Goal: Transaction & Acquisition: Purchase product/service

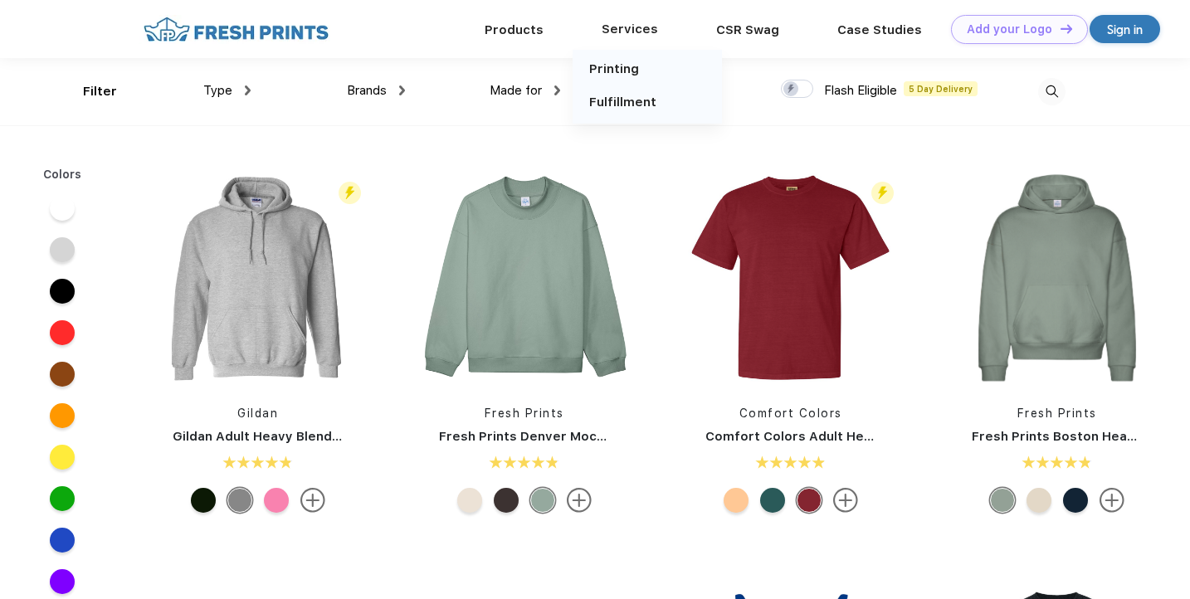
scroll to position [1, 0]
click at [613, 26] on div "Services" at bounding box center [630, 28] width 115 height 22
click at [623, 74] on link "Printing" at bounding box center [614, 68] width 50 height 15
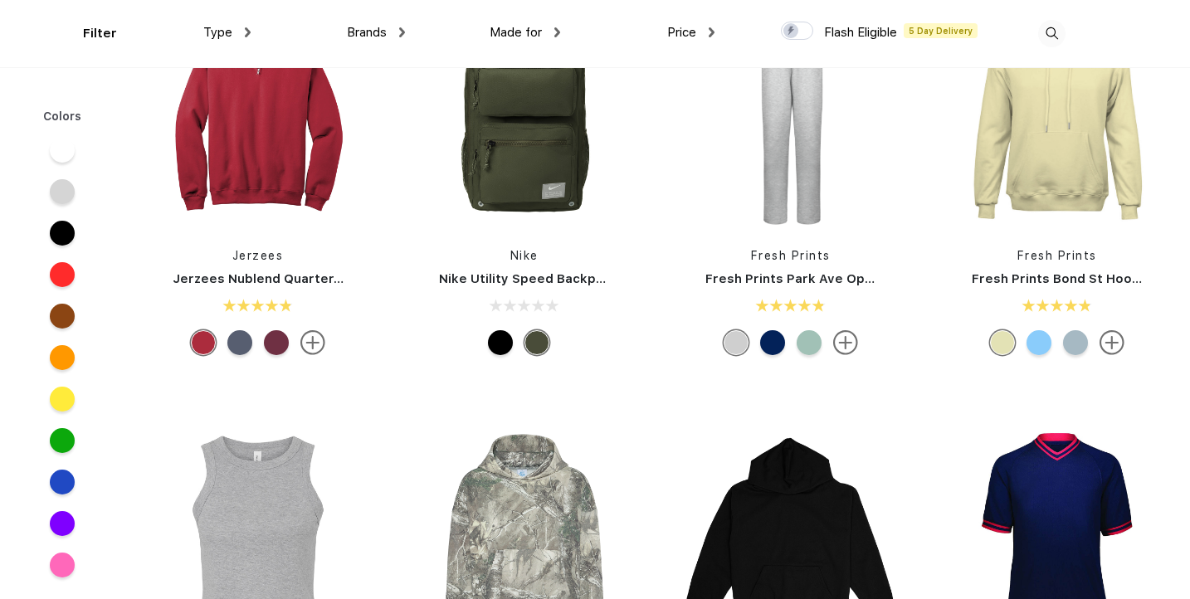
scroll to position [2332, 0]
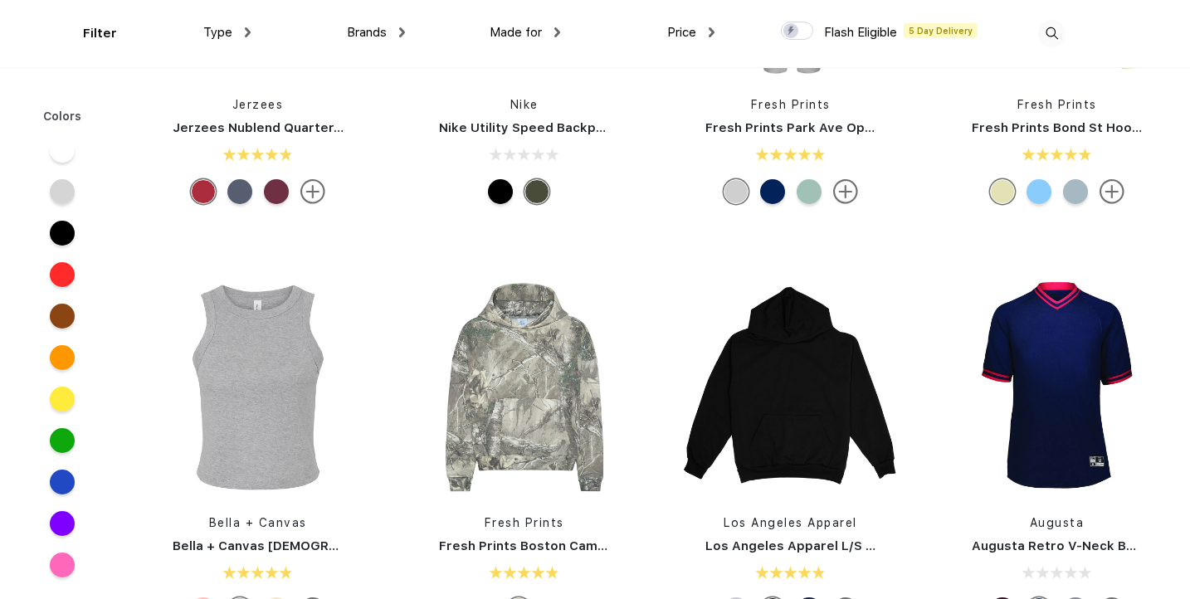
click at [223, 30] on span "Type" at bounding box center [217, 32] width 29 height 15
click at [229, 28] on span "Type" at bounding box center [217, 32] width 29 height 15
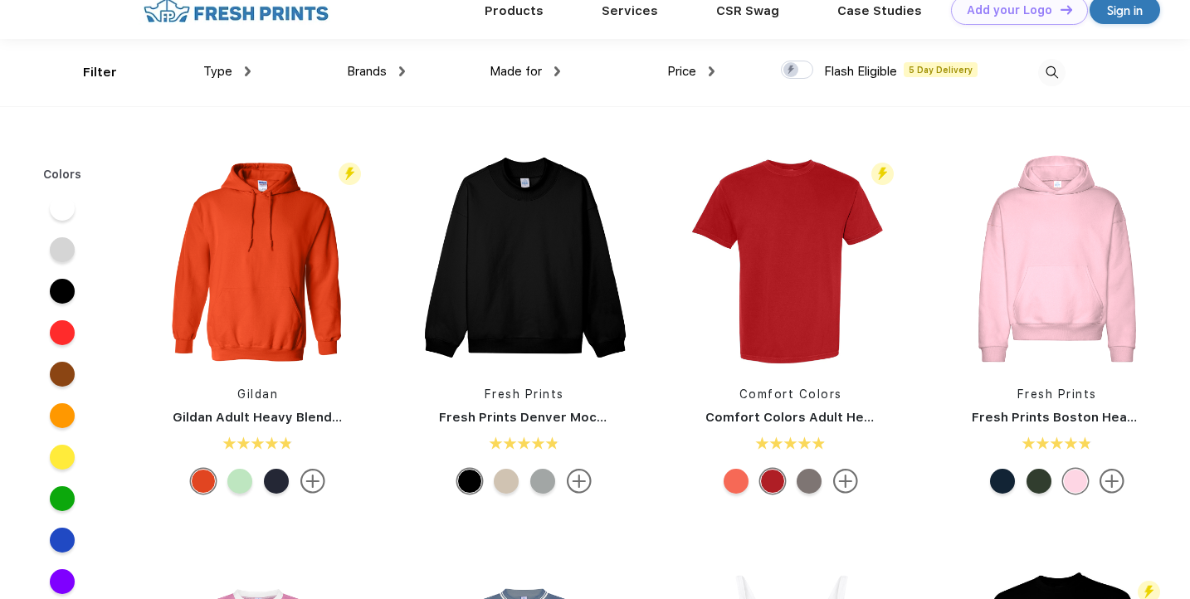
scroll to position [0, 0]
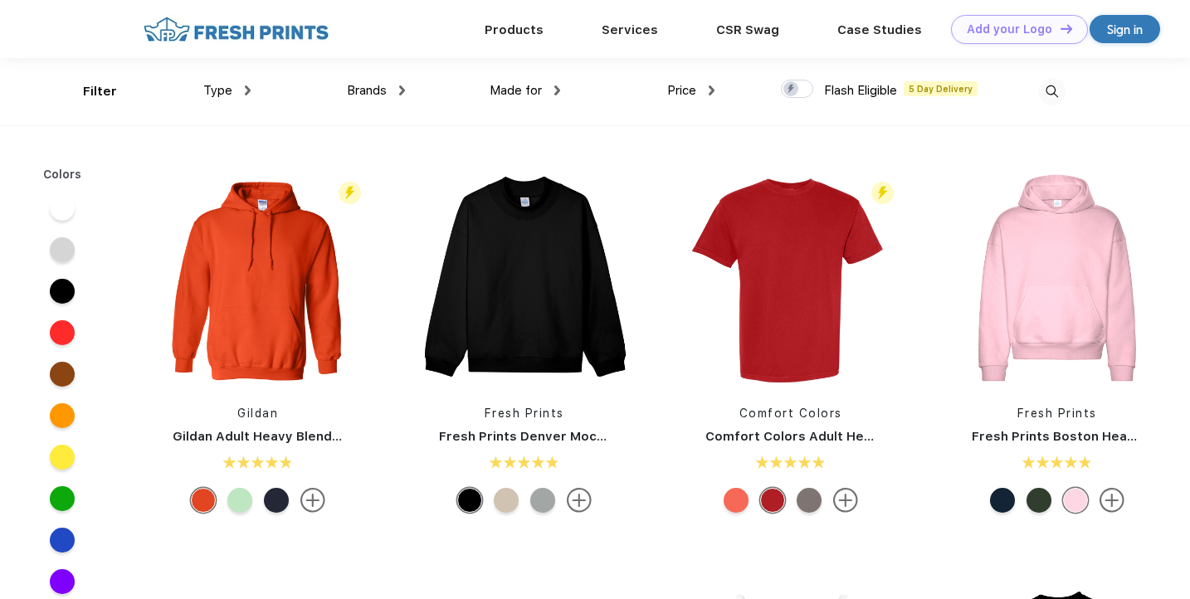
click at [247, 92] on img at bounding box center [248, 90] width 6 height 10
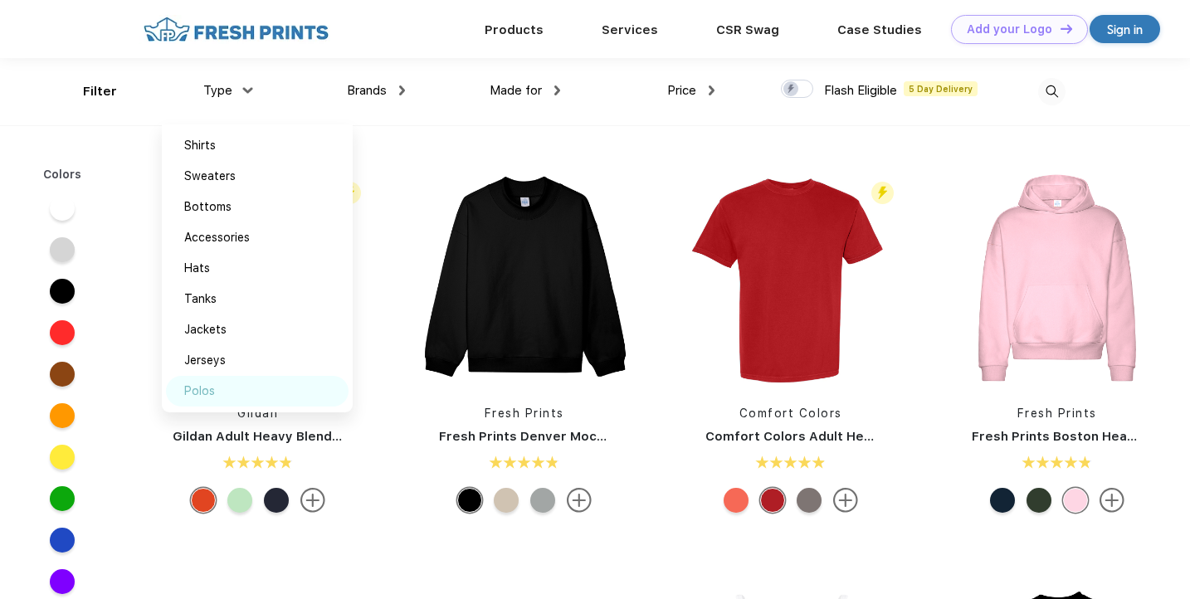
click at [202, 398] on div "Polos" at bounding box center [199, 391] width 31 height 17
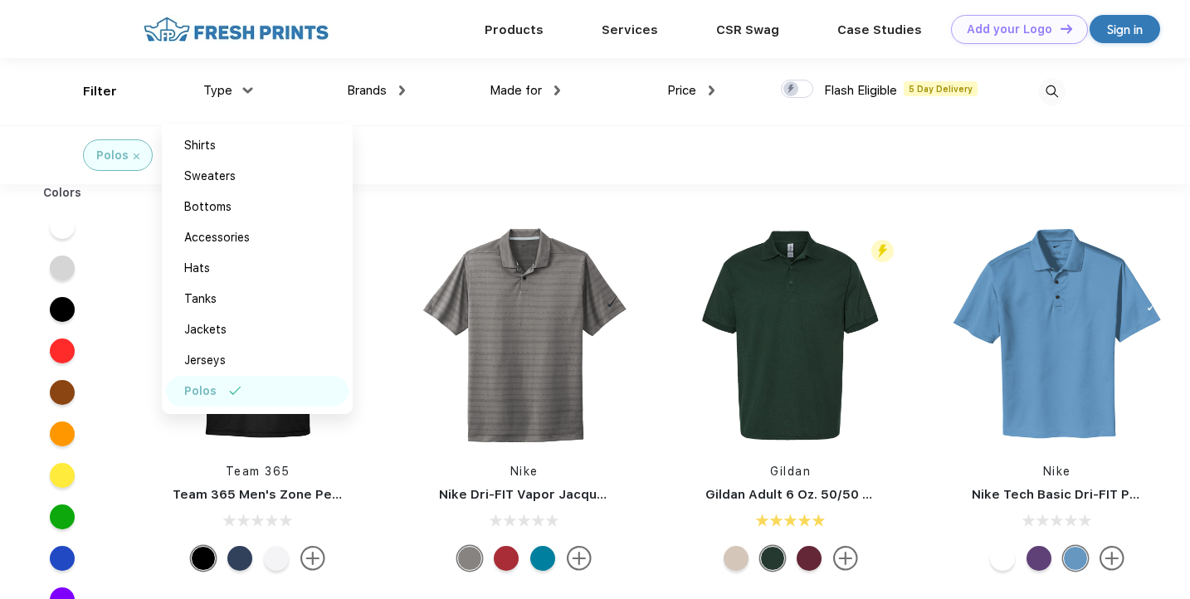
click at [530, 85] on span "Made for" at bounding box center [516, 90] width 52 height 15
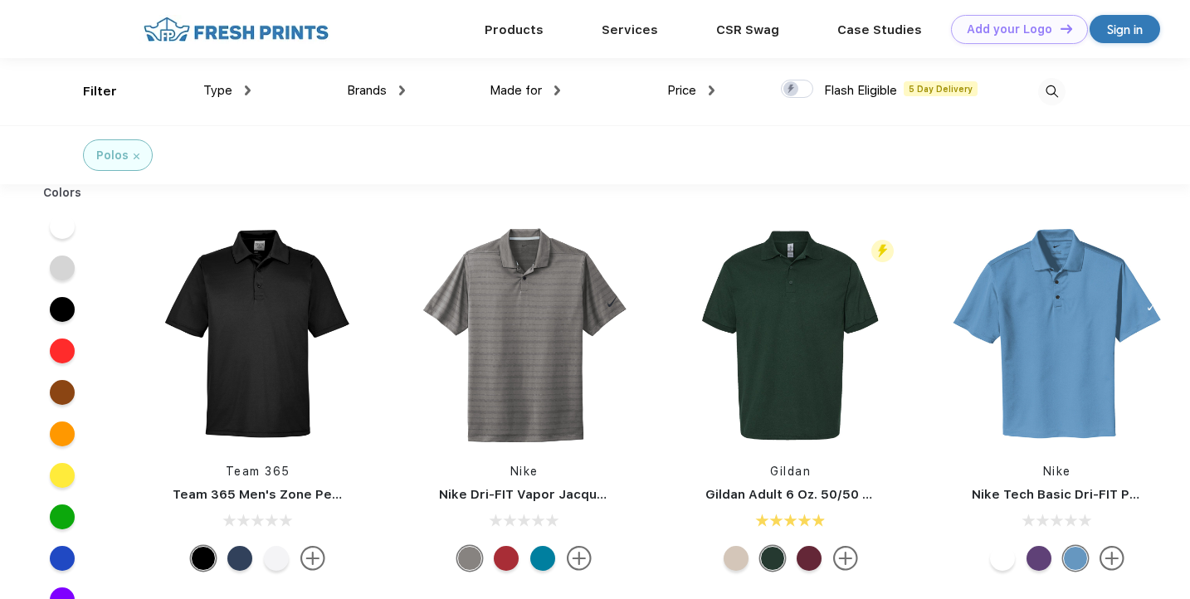
click at [549, 87] on div "Made for" at bounding box center [525, 90] width 71 height 19
click at [486, 237] on div "Youth" at bounding box center [487, 237] width 32 height 17
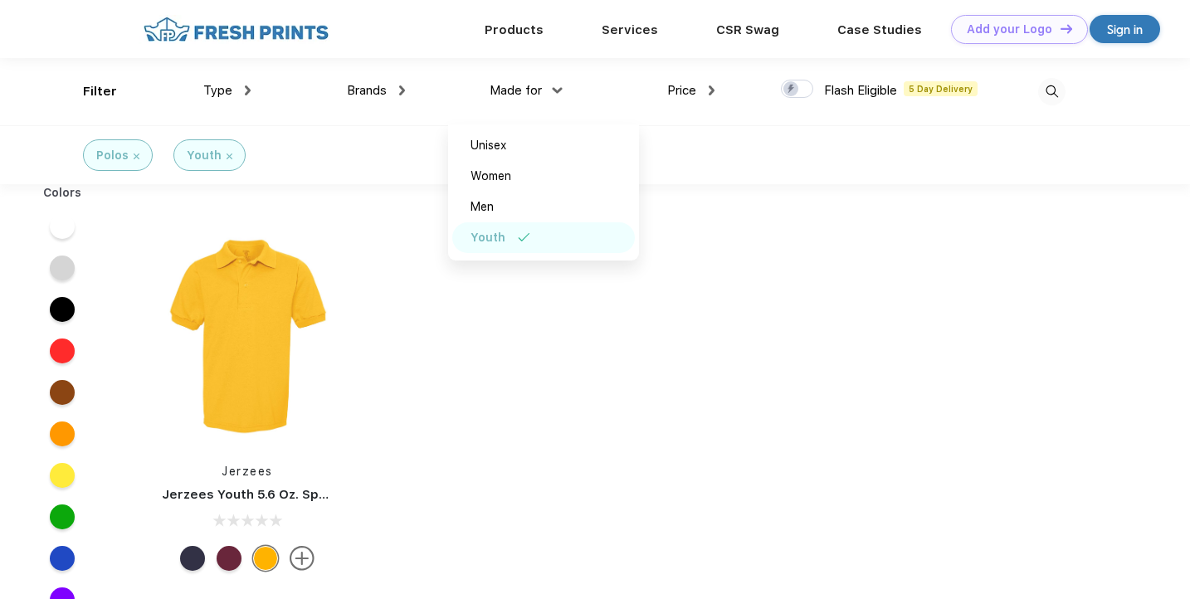
click at [233, 560] on div at bounding box center [229, 558] width 25 height 25
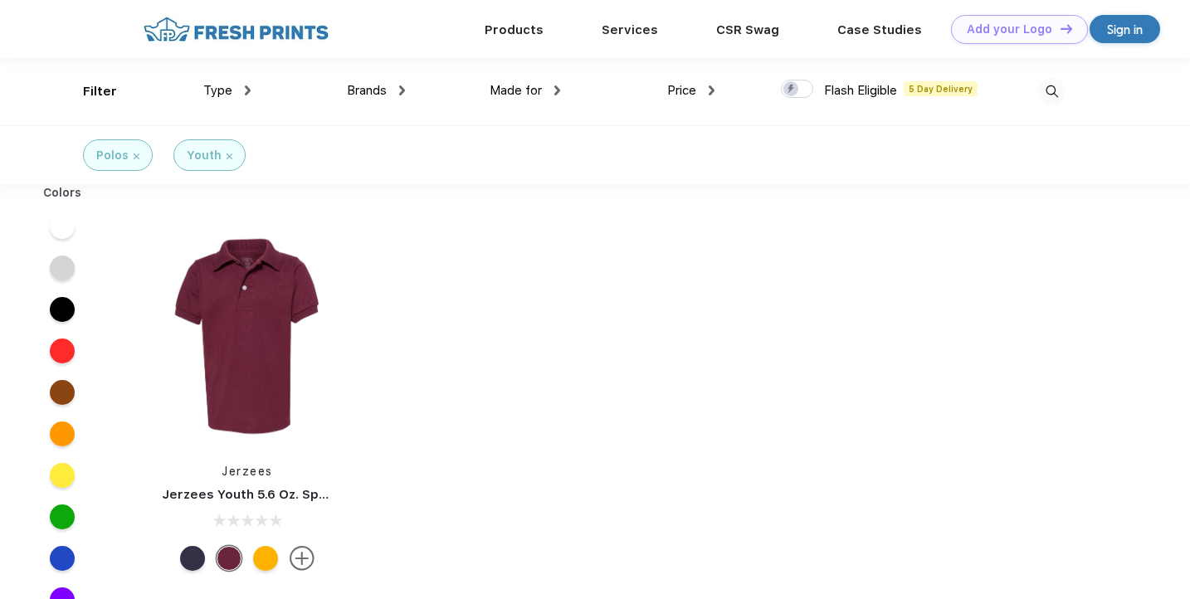
click at [233, 560] on div at bounding box center [229, 558] width 25 height 25
click at [190, 559] on div at bounding box center [192, 558] width 25 height 25
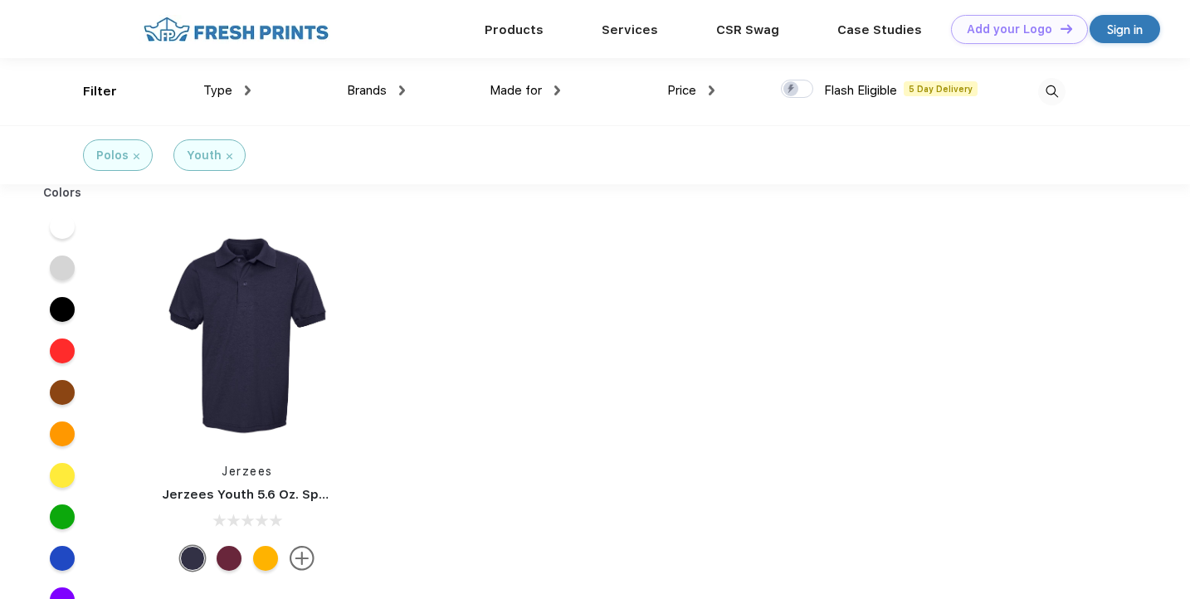
click at [306, 561] on img at bounding box center [302, 558] width 25 height 25
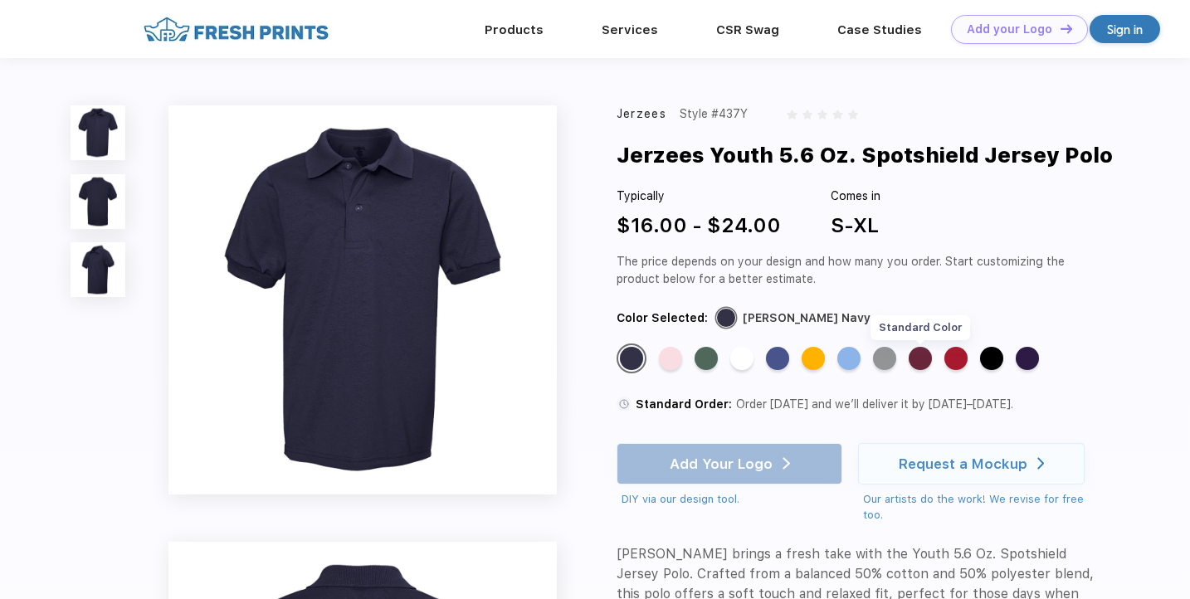
click at [917, 361] on div "Standard Color" at bounding box center [920, 358] width 23 height 23
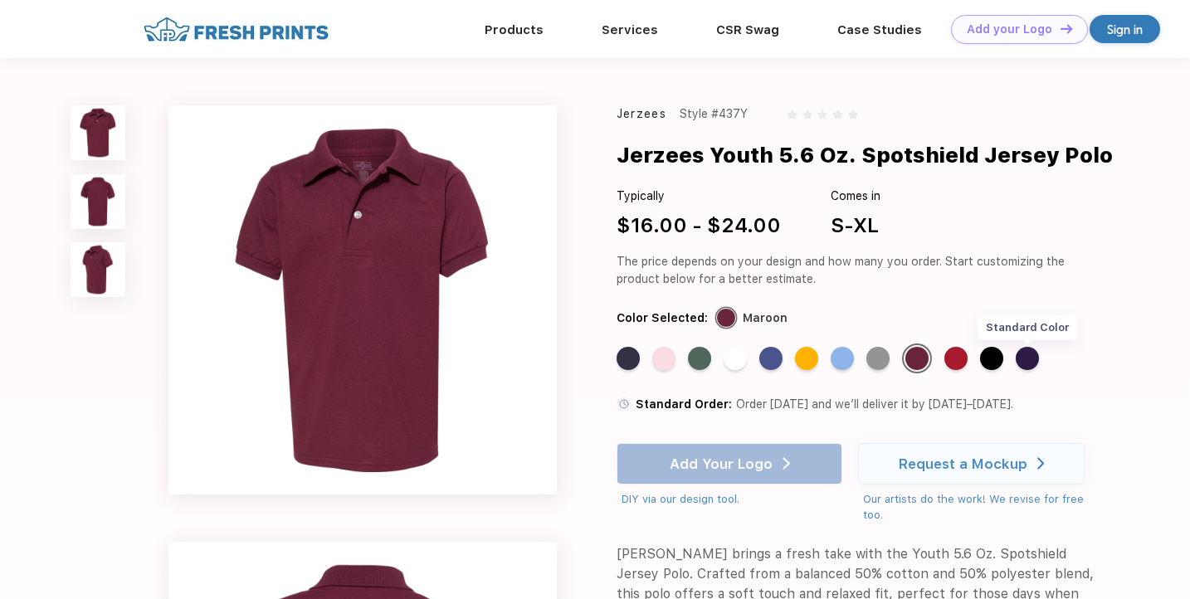
click at [1035, 355] on div "Standard Color" at bounding box center [1027, 358] width 23 height 23
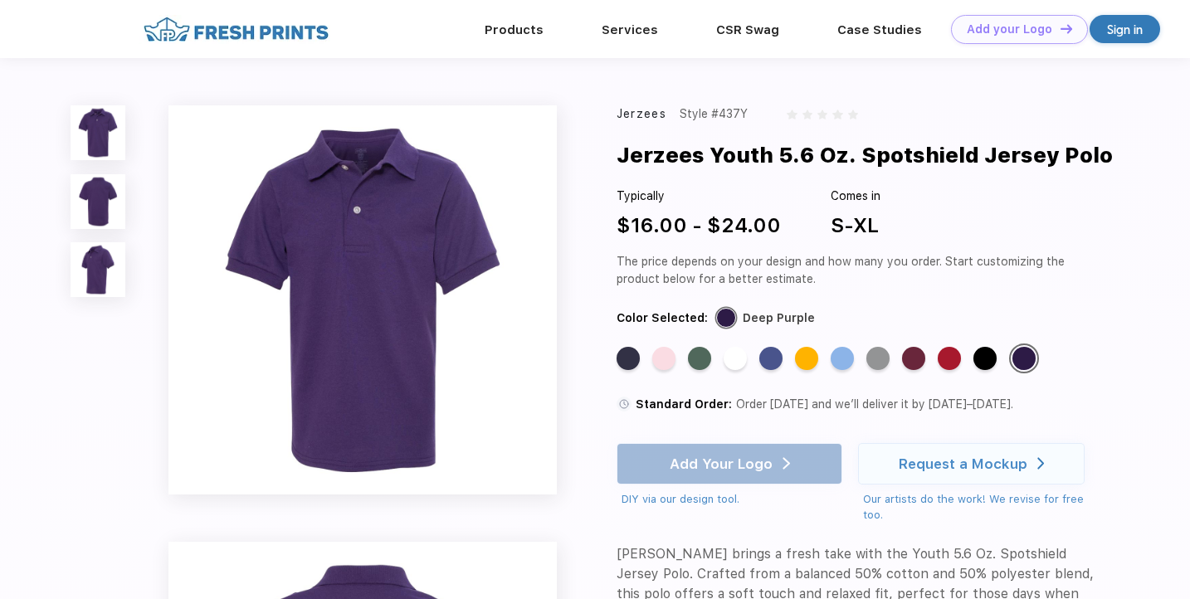
click at [627, 361] on div "Standard Color" at bounding box center [628, 358] width 23 height 23
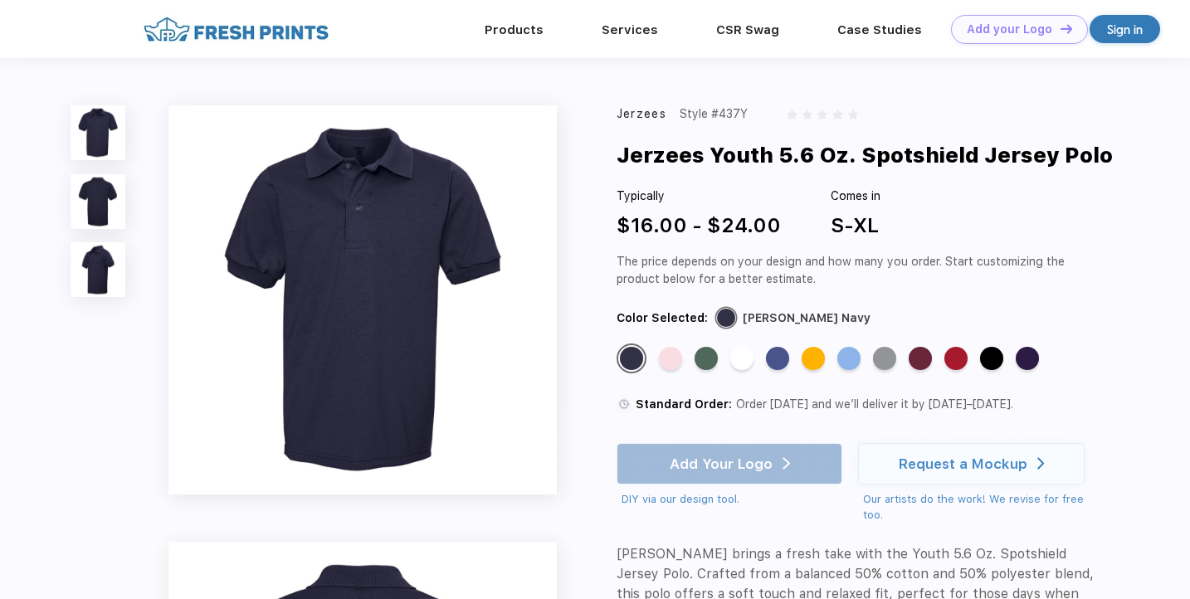
click at [426, 244] on img at bounding box center [363, 299] width 388 height 388
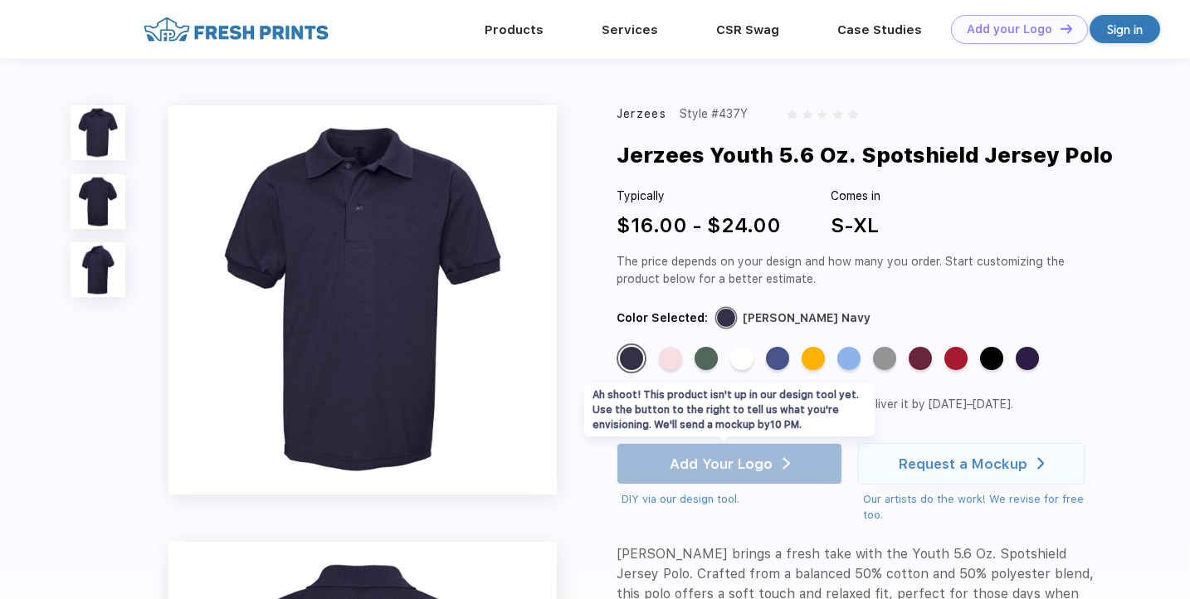
click at [796, 467] on div "Add Your Logo DIY via our design tool. Ah shoot! This product isn't up in our d…" at bounding box center [730, 475] width 226 height 65
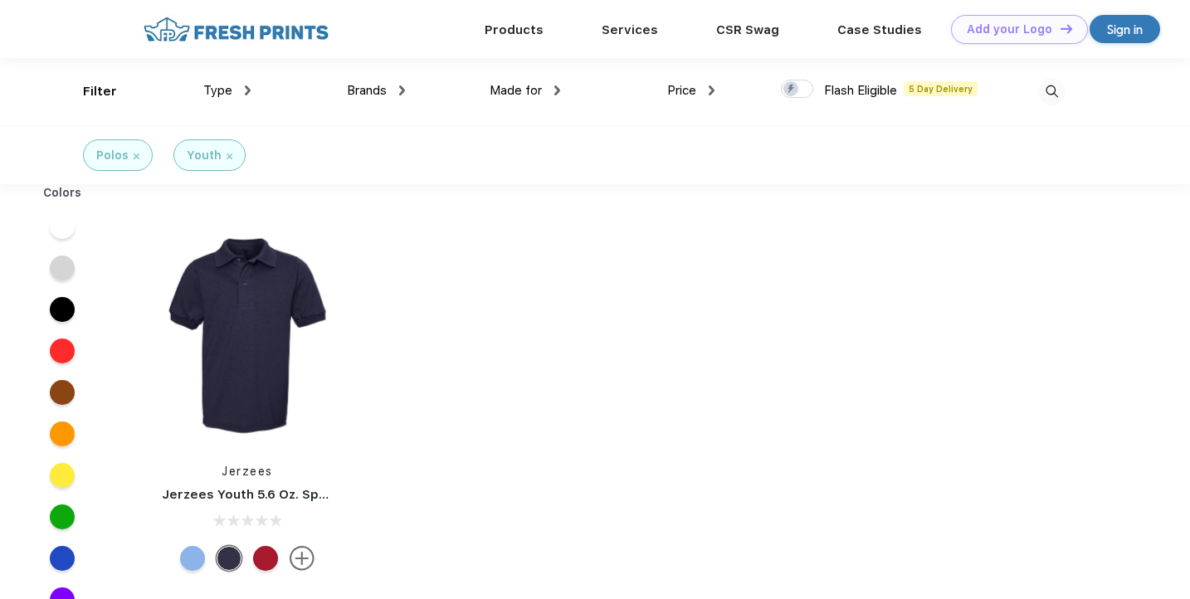
click at [236, 94] on div "Type" at bounding box center [226, 90] width 47 height 19
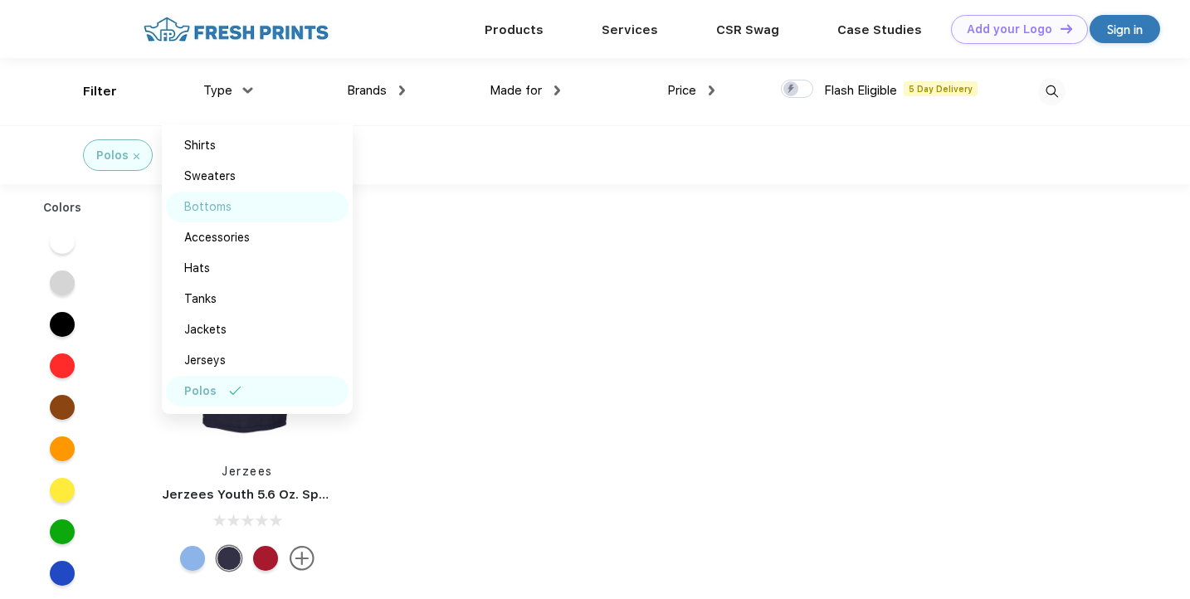
scroll to position [1, 0]
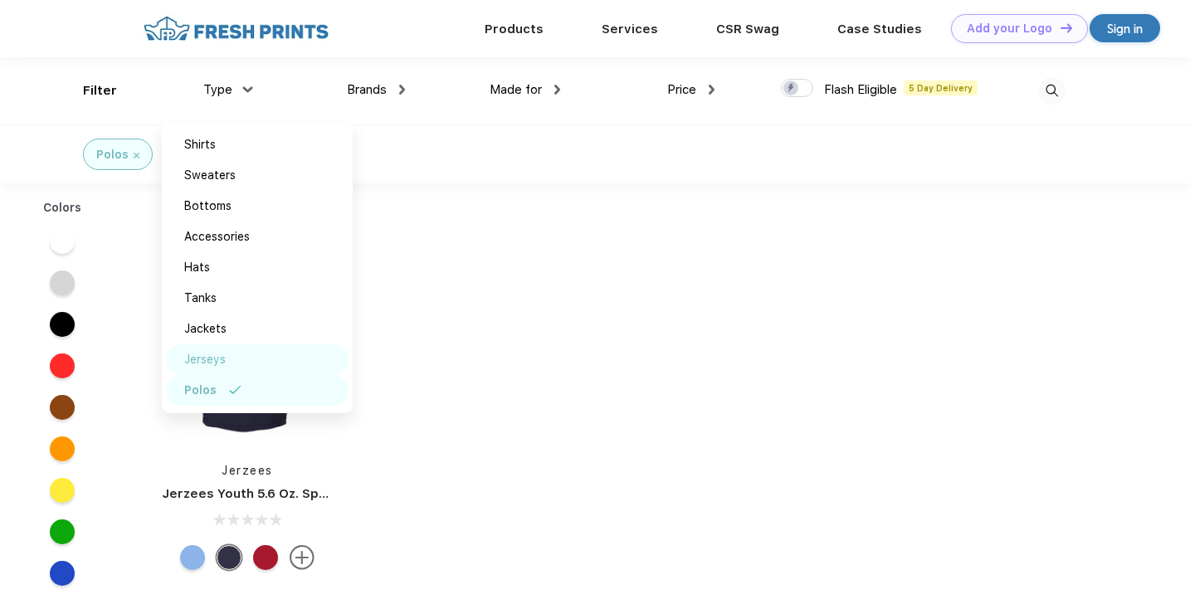
click at [247, 363] on img at bounding box center [244, 359] width 12 height 8
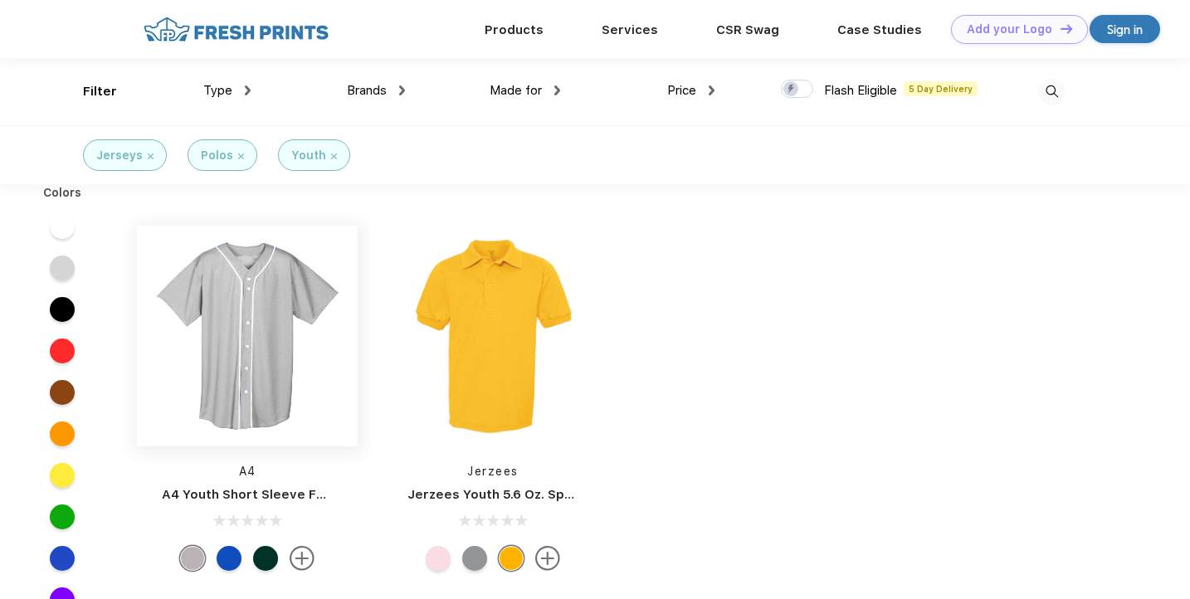
click at [224, 334] on img at bounding box center [247, 336] width 221 height 221
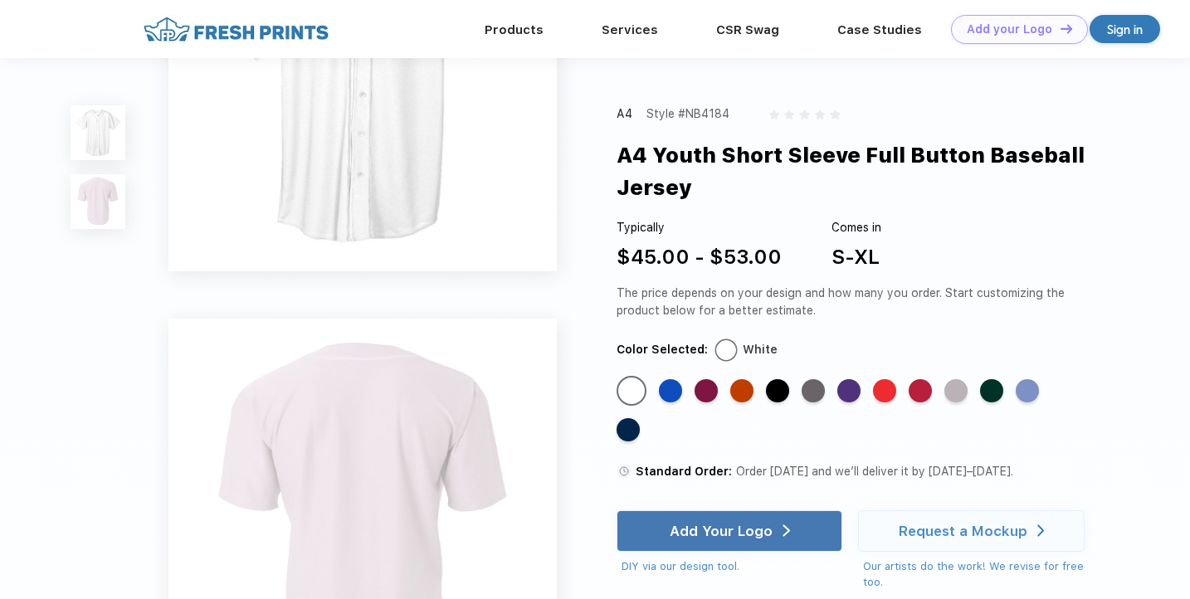
scroll to position [2, 0]
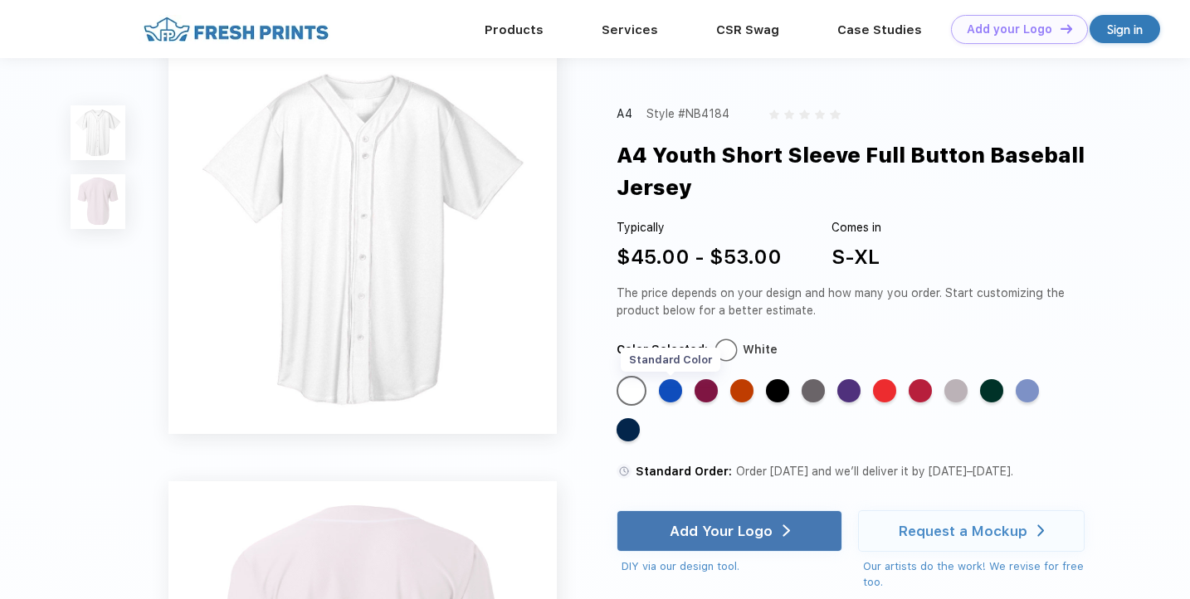
click at [664, 394] on div "Standard Color" at bounding box center [670, 390] width 23 height 23
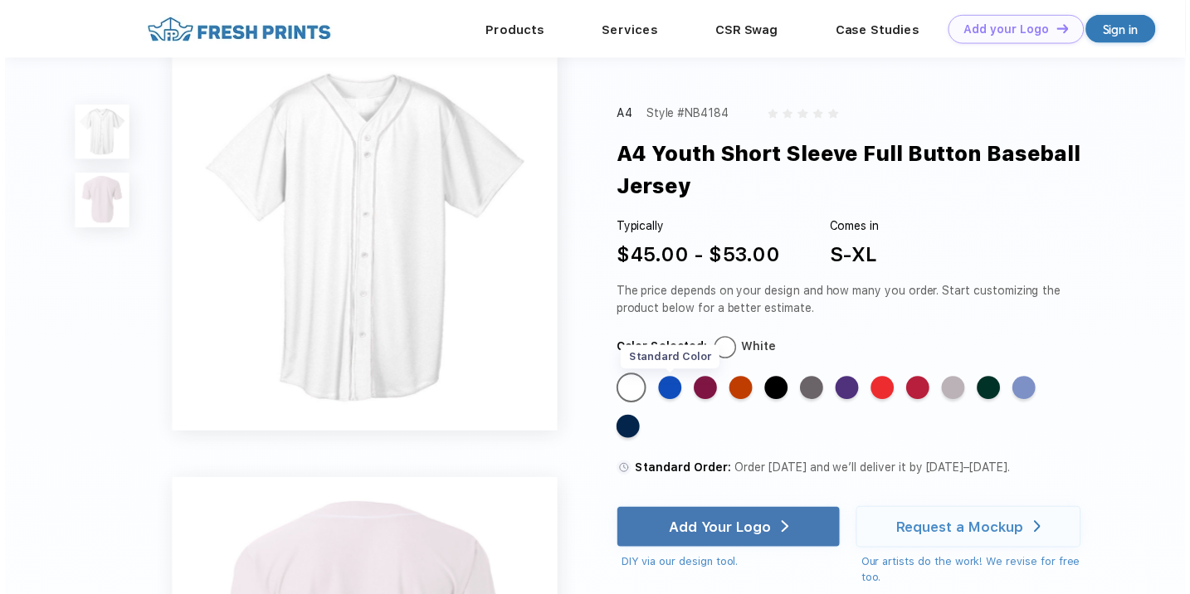
scroll to position [0, 0]
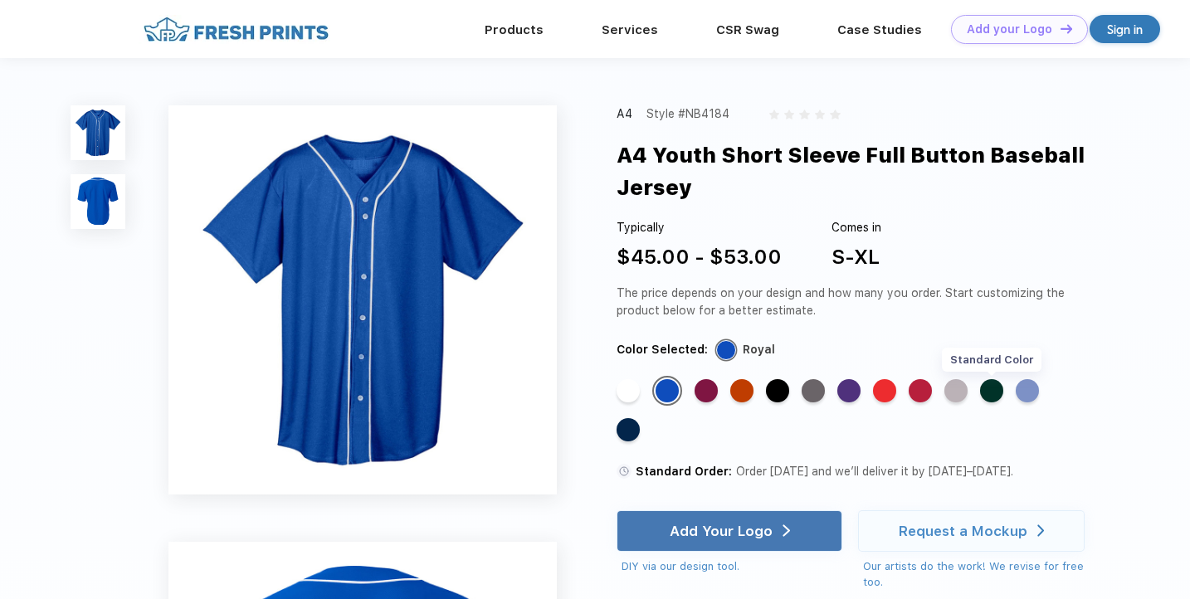
click at [1004, 392] on div "Standard Color" at bounding box center [991, 390] width 23 height 23
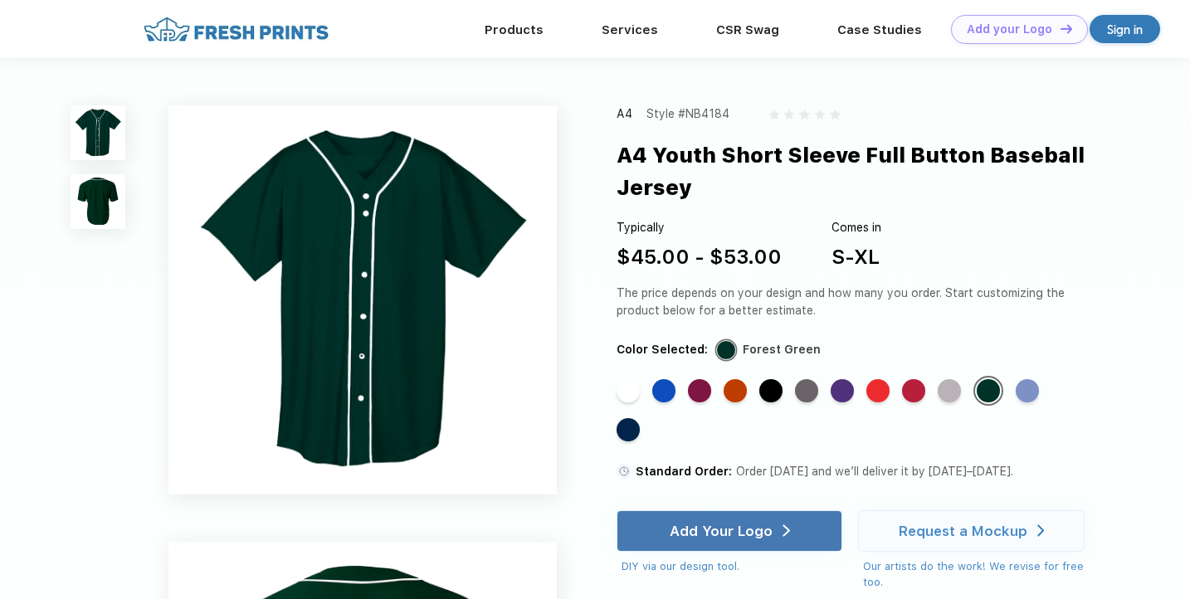
click at [768, 403] on div "Standard Color Standard Color Standard Color Standard Color Standard Color Stan…" at bounding box center [848, 415] width 462 height 78
click at [769, 400] on div "Standard Color" at bounding box center [771, 390] width 23 height 23
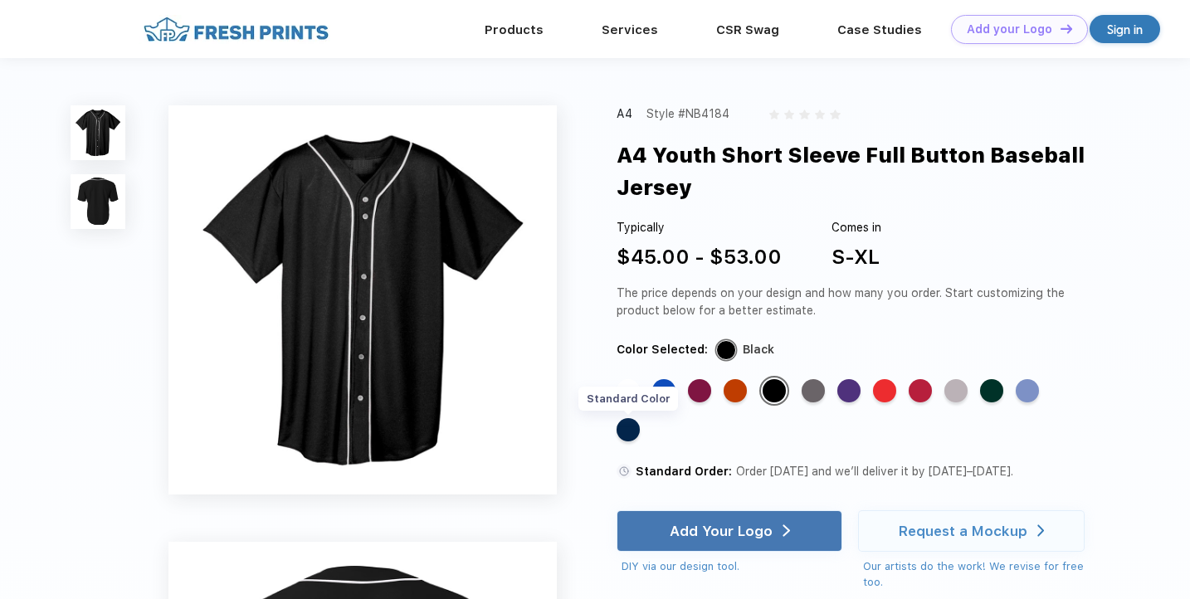
click at [629, 437] on div "Standard Color" at bounding box center [628, 429] width 23 height 23
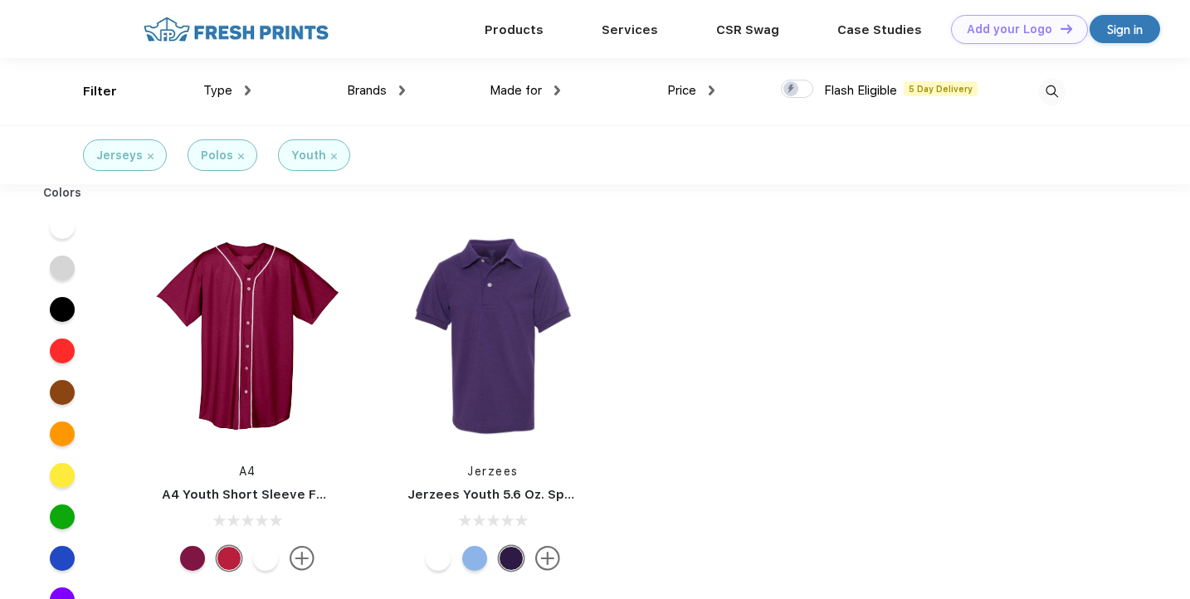
click at [247, 92] on img at bounding box center [248, 90] width 6 height 10
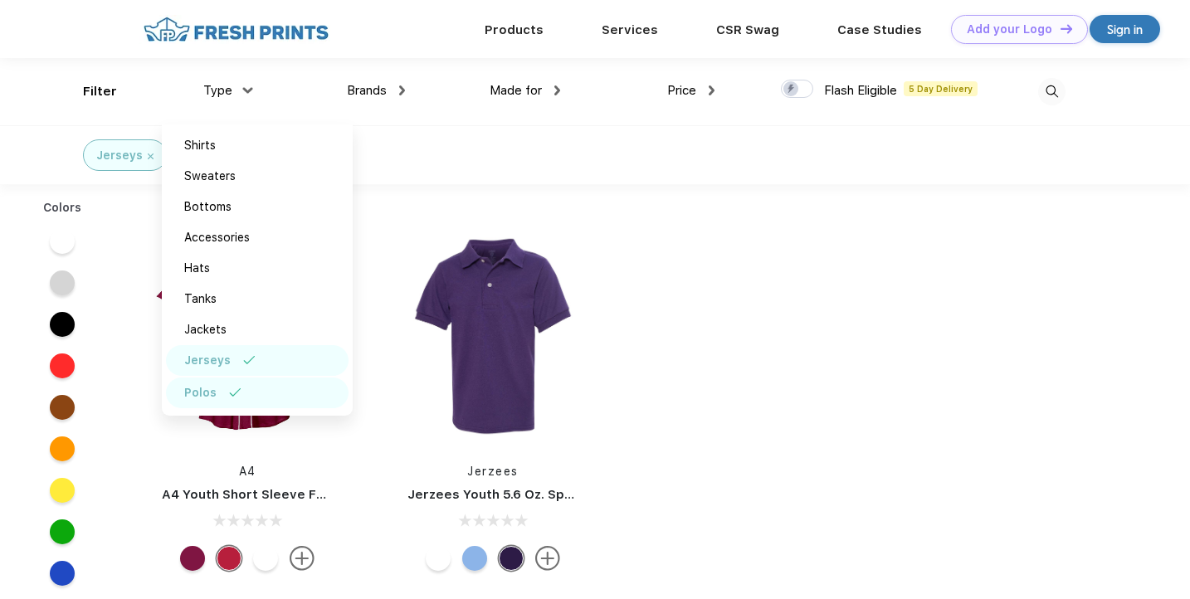
scroll to position [1, 0]
click at [237, 359] on div "Jerseys" at bounding box center [257, 359] width 183 height 31
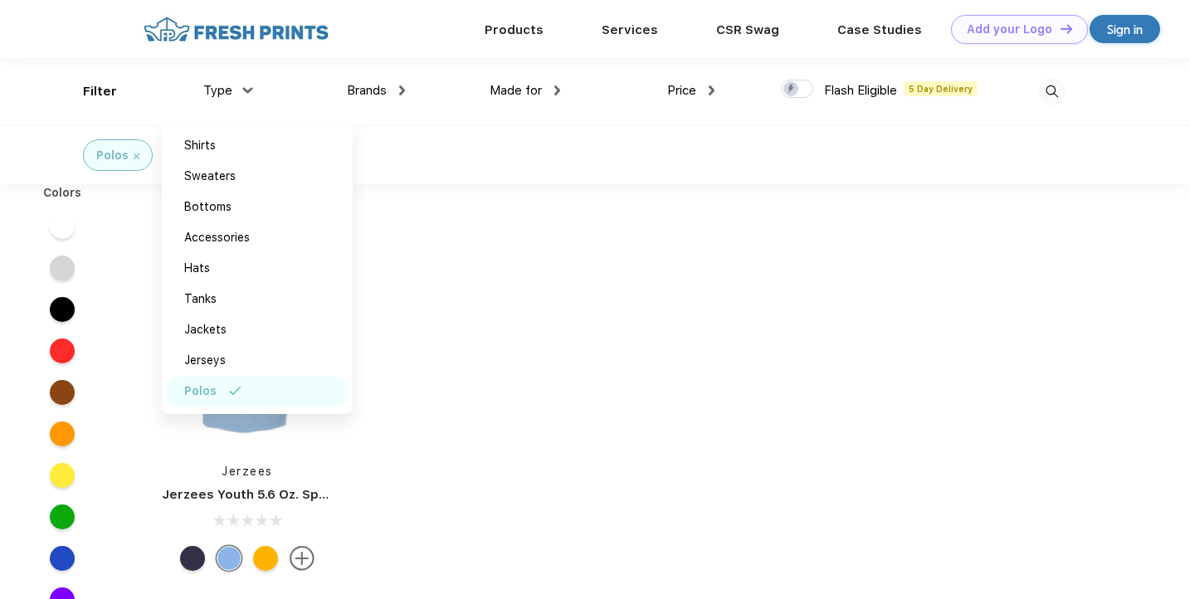
click at [237, 382] on div "Polos" at bounding box center [257, 391] width 183 height 31
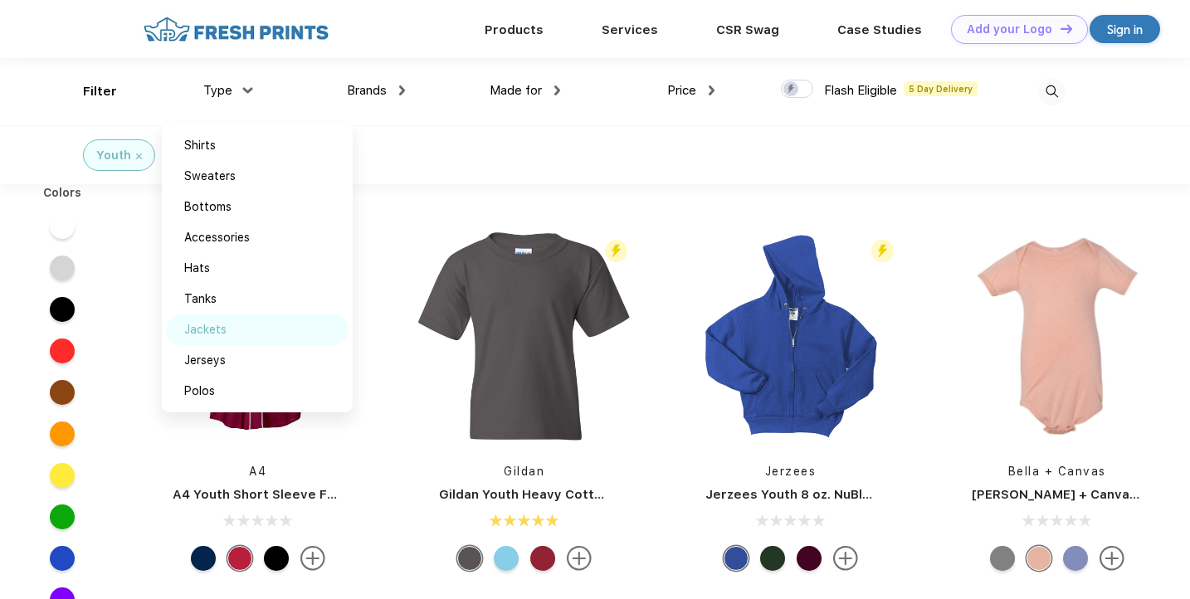
click at [238, 334] on div "Jackets" at bounding box center [257, 330] width 183 height 31
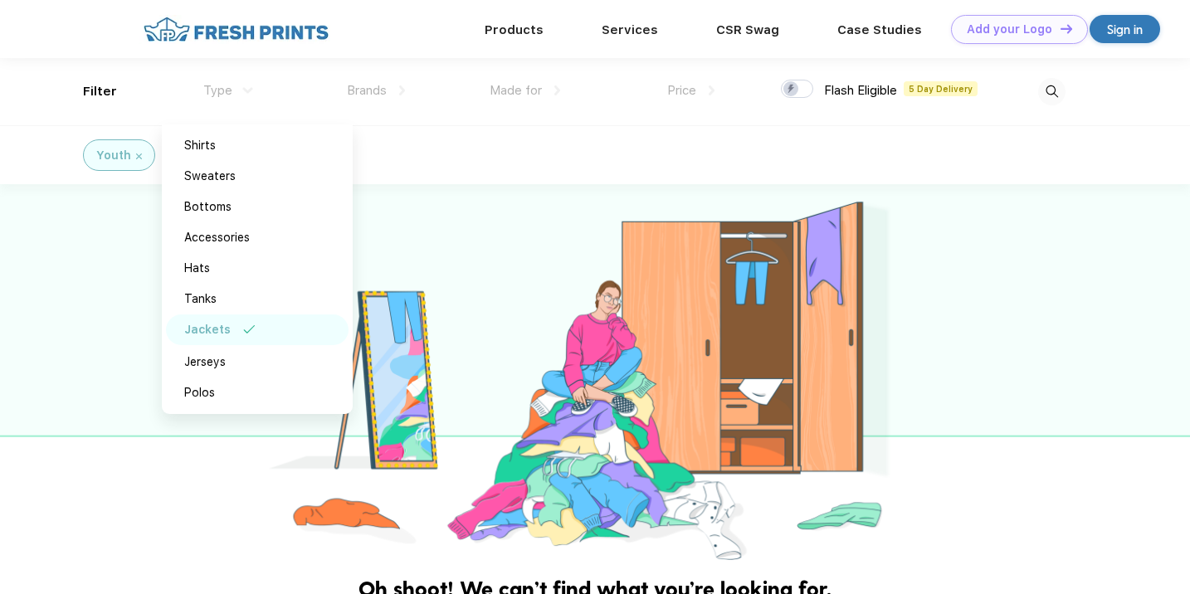
click at [230, 329] on div "Jackets" at bounding box center [257, 330] width 183 height 31
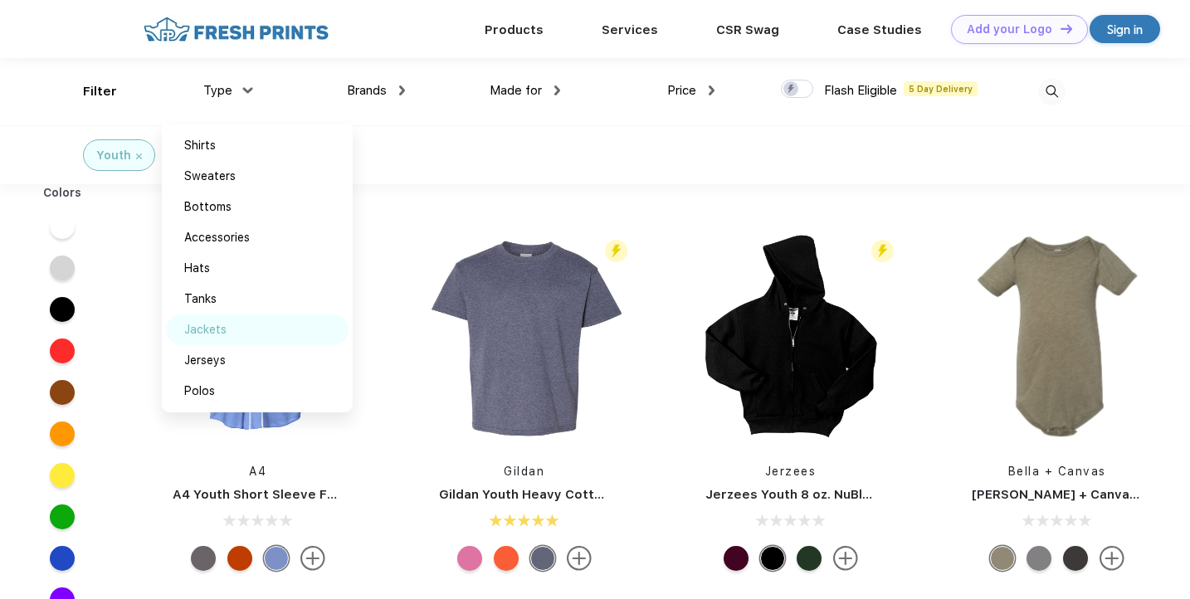
click at [230, 329] on div "Jackets" at bounding box center [257, 330] width 183 height 31
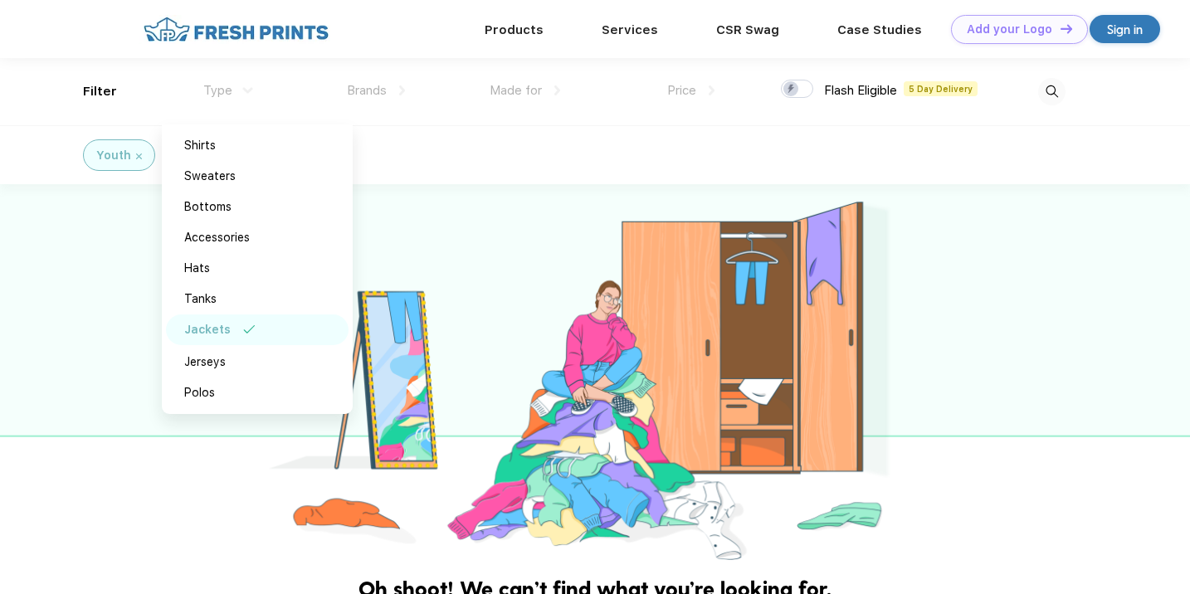
click at [262, 327] on div "Jackets" at bounding box center [257, 330] width 183 height 31
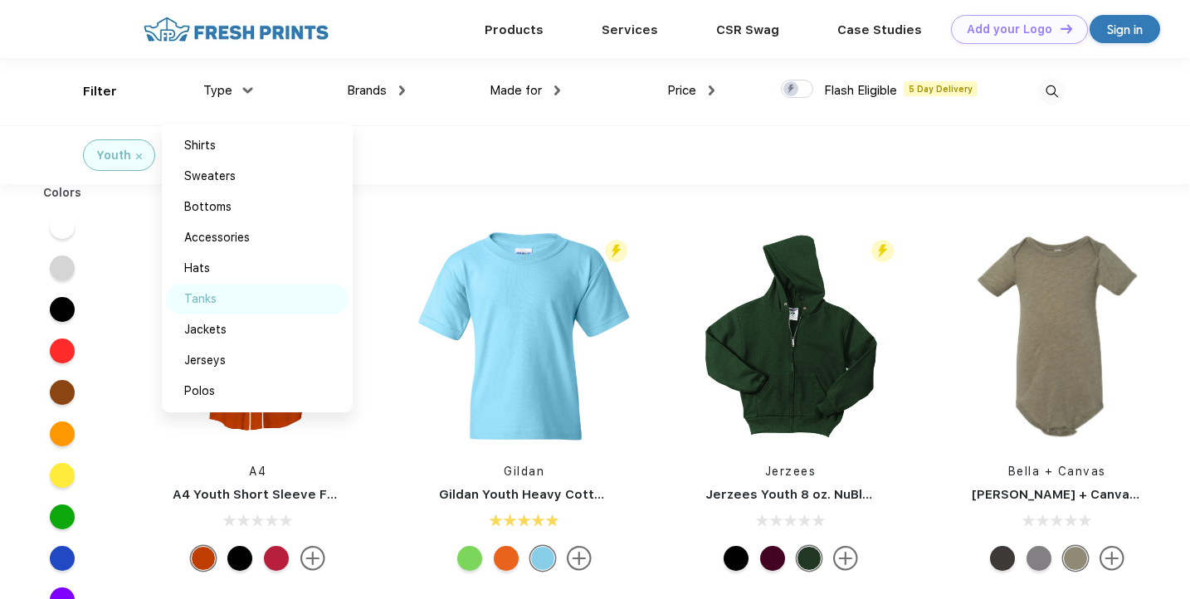
click at [253, 304] on div "Tanks" at bounding box center [257, 299] width 183 height 31
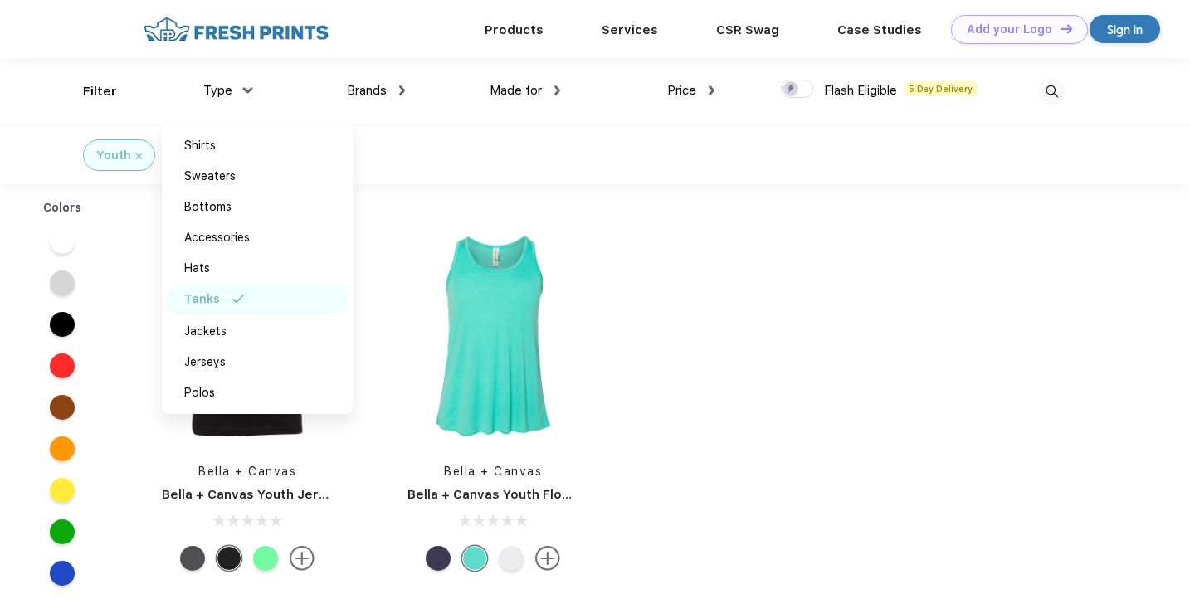
click at [253, 304] on div "Tanks" at bounding box center [257, 299] width 183 height 31
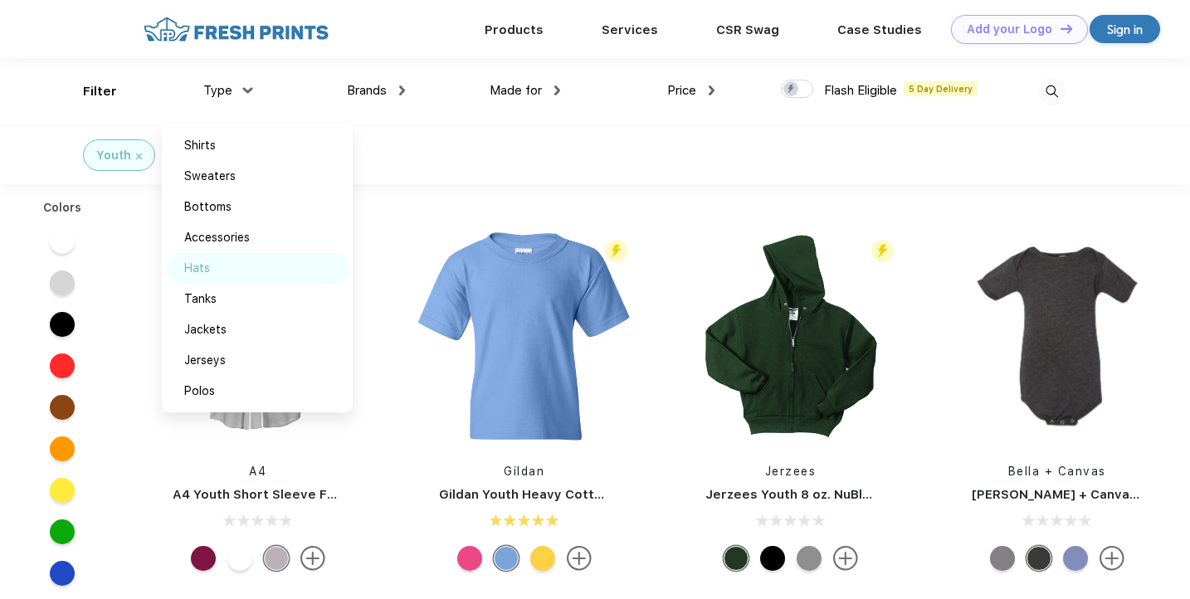
click at [261, 271] on div "Hats" at bounding box center [257, 268] width 183 height 31
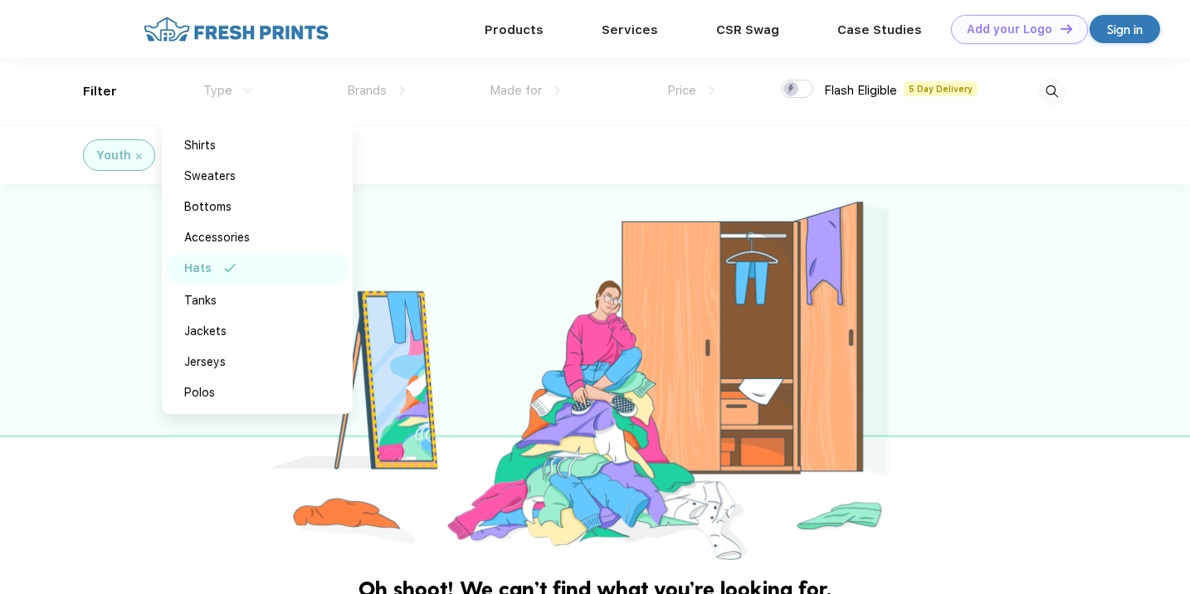
click at [261, 271] on div "Hats" at bounding box center [257, 268] width 183 height 31
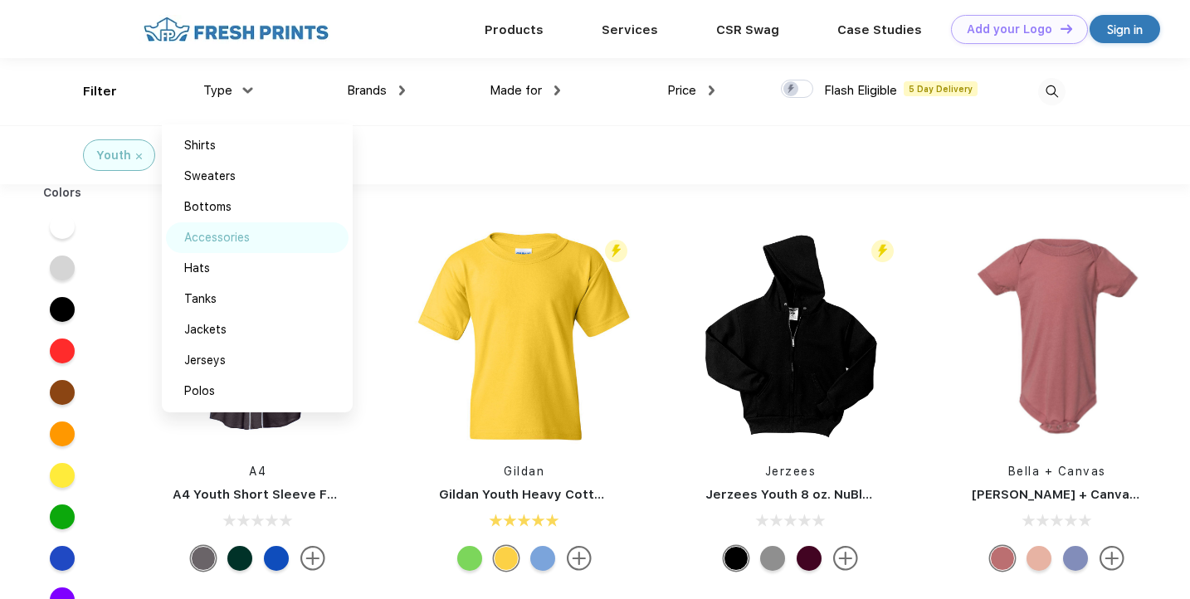
click at [268, 239] on img at bounding box center [268, 237] width 12 height 8
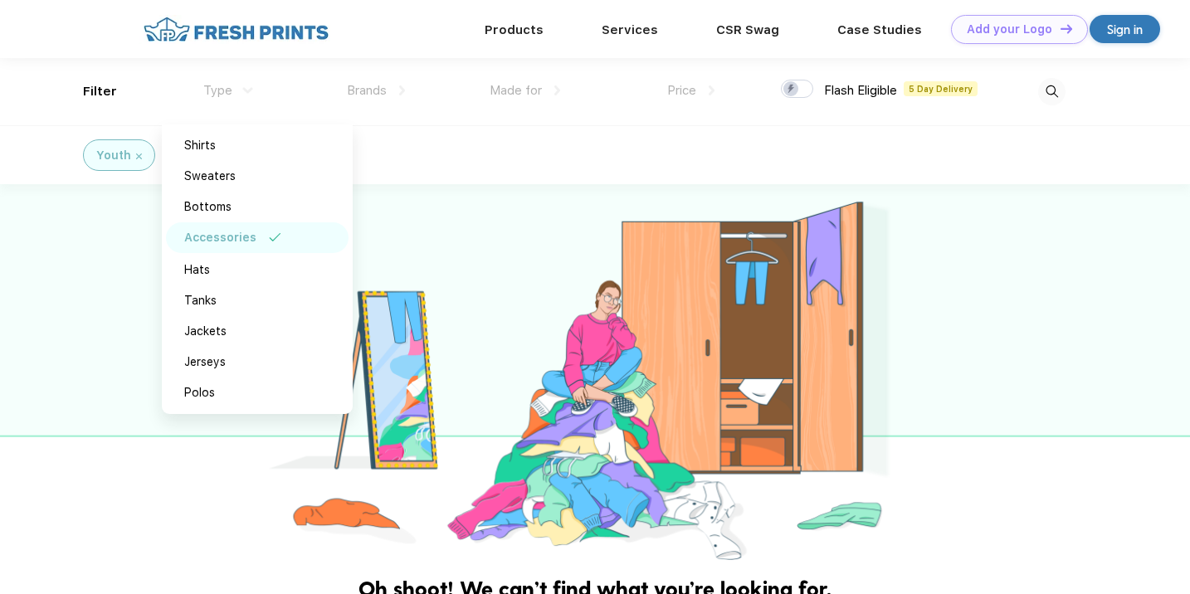
click at [269, 239] on img at bounding box center [275, 237] width 12 height 8
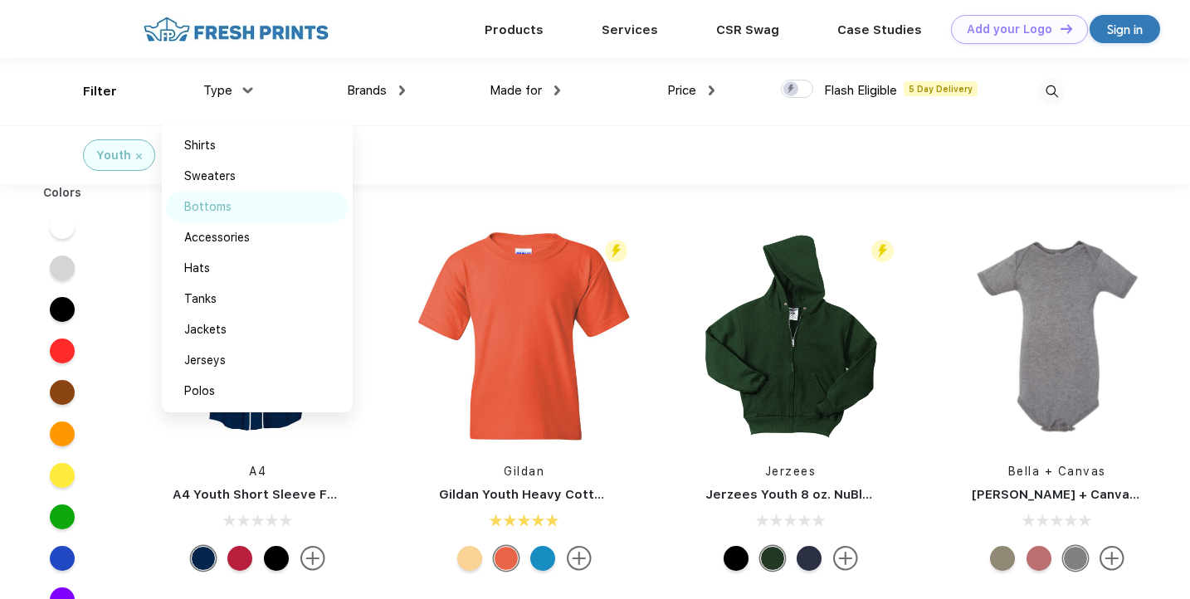
click at [270, 208] on div "Bottoms" at bounding box center [257, 207] width 183 height 31
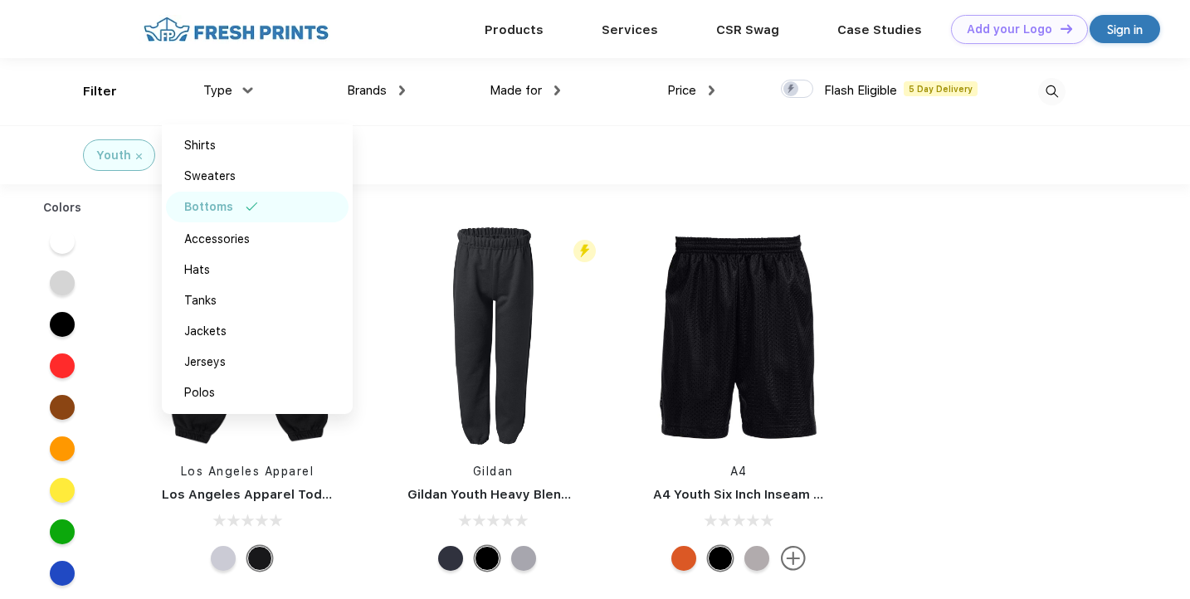
click at [271, 208] on div "Bottoms" at bounding box center [257, 207] width 183 height 31
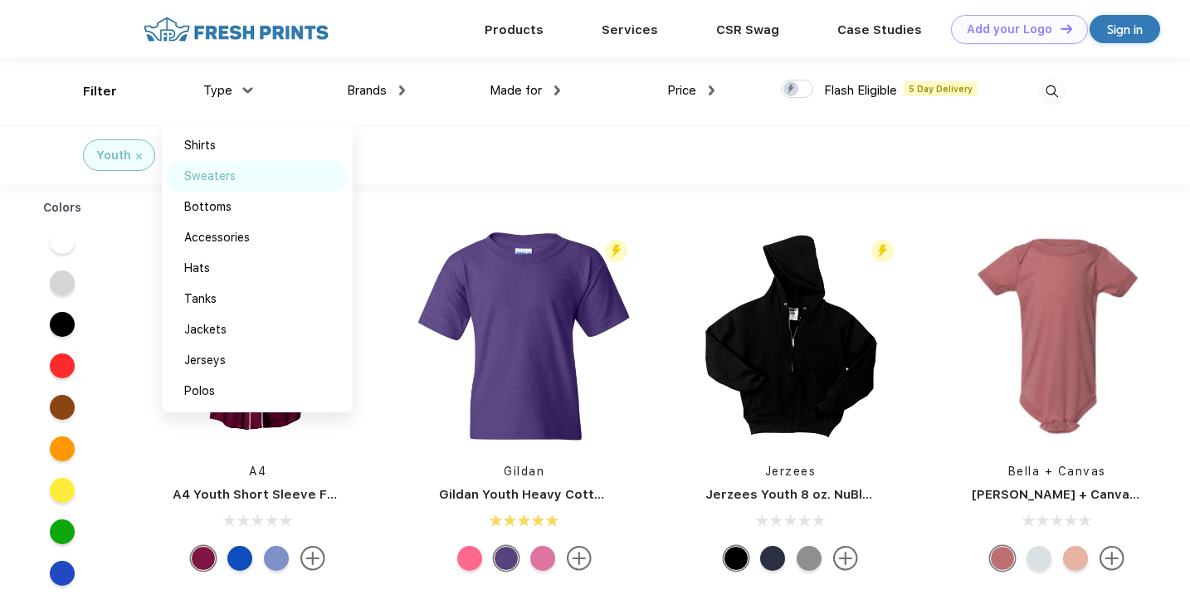
click at [266, 183] on div "Sweaters" at bounding box center [257, 176] width 183 height 31
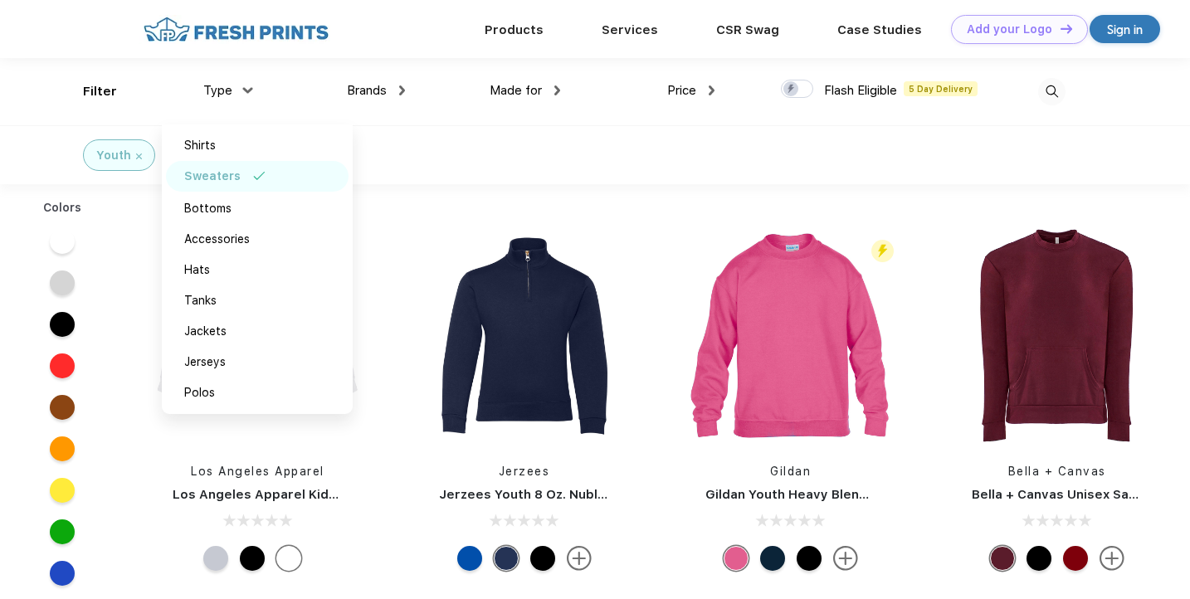
click at [723, 169] on div "Youth Sweaters" at bounding box center [595, 154] width 1190 height 59
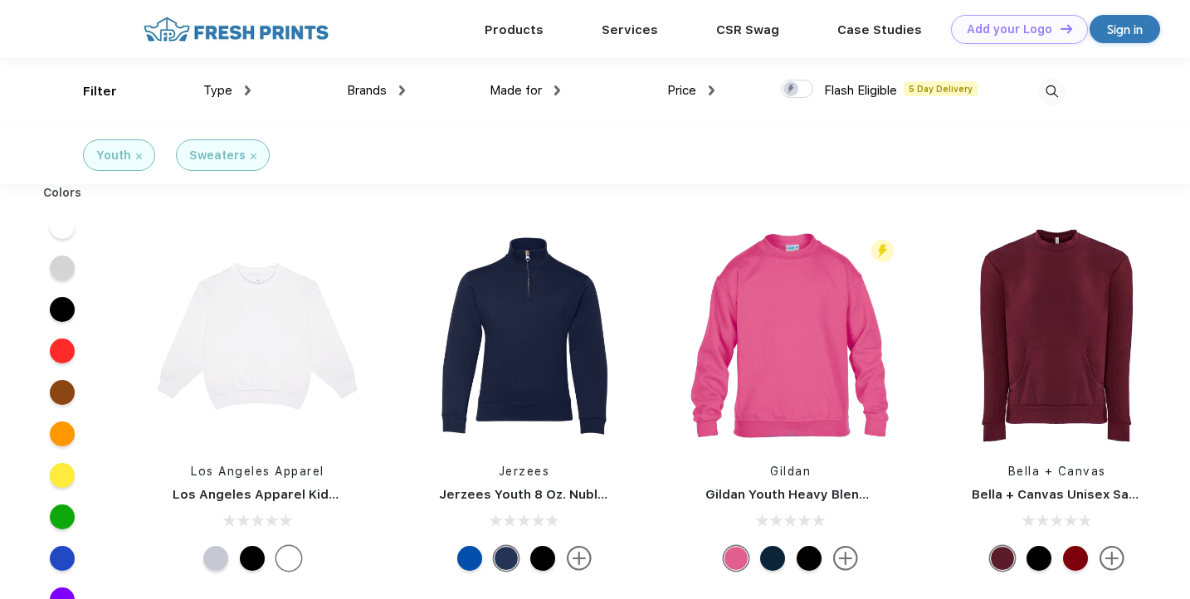
click at [238, 91] on div "Type" at bounding box center [226, 90] width 47 height 19
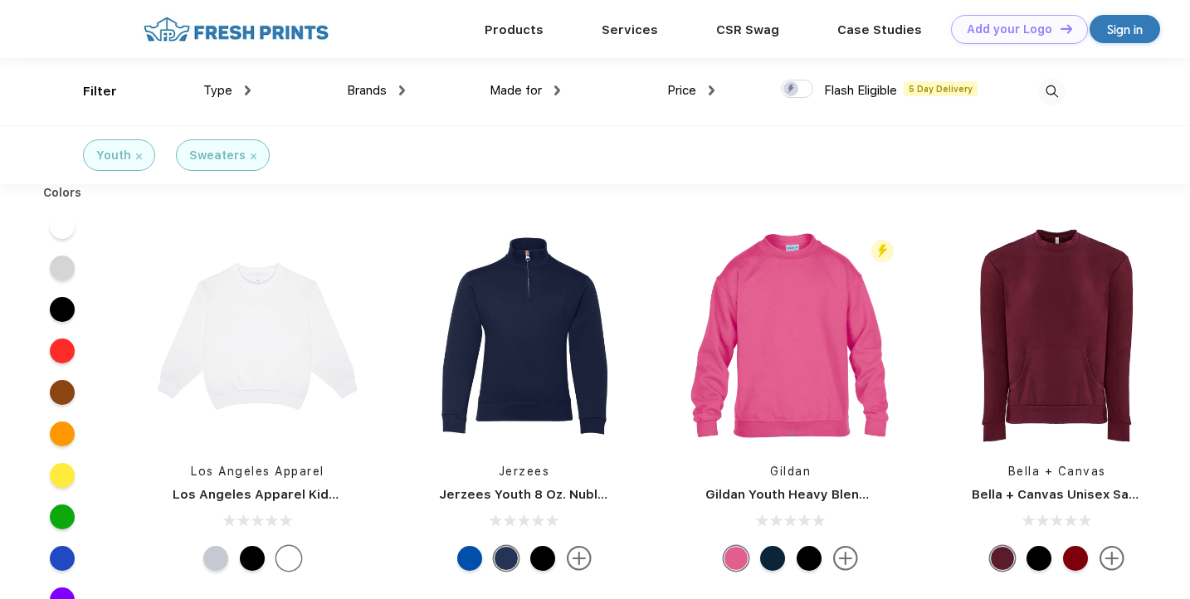
click at [247, 89] on img at bounding box center [248, 90] width 6 height 10
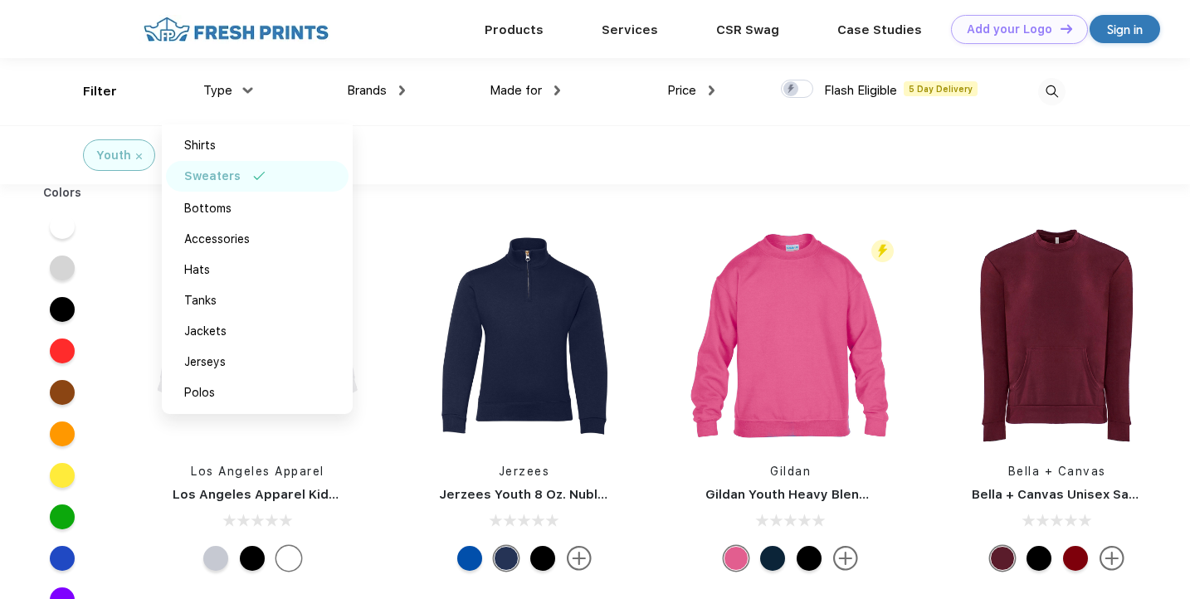
click at [238, 179] on div "Sweaters" at bounding box center [257, 176] width 183 height 31
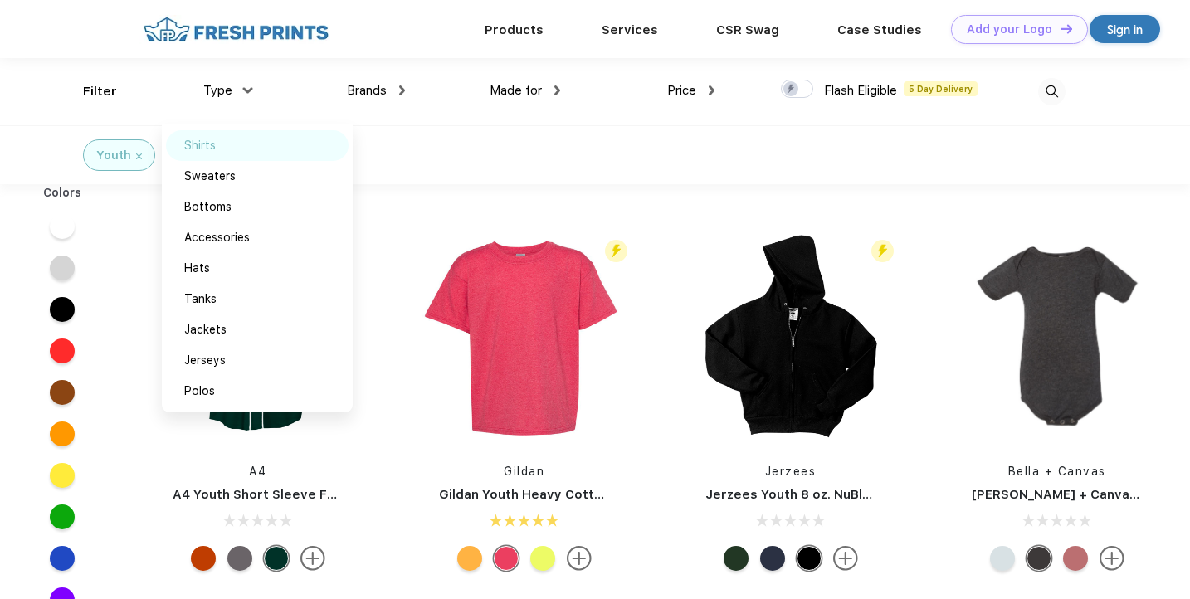
click at [227, 154] on div "Shirts" at bounding box center [257, 145] width 183 height 31
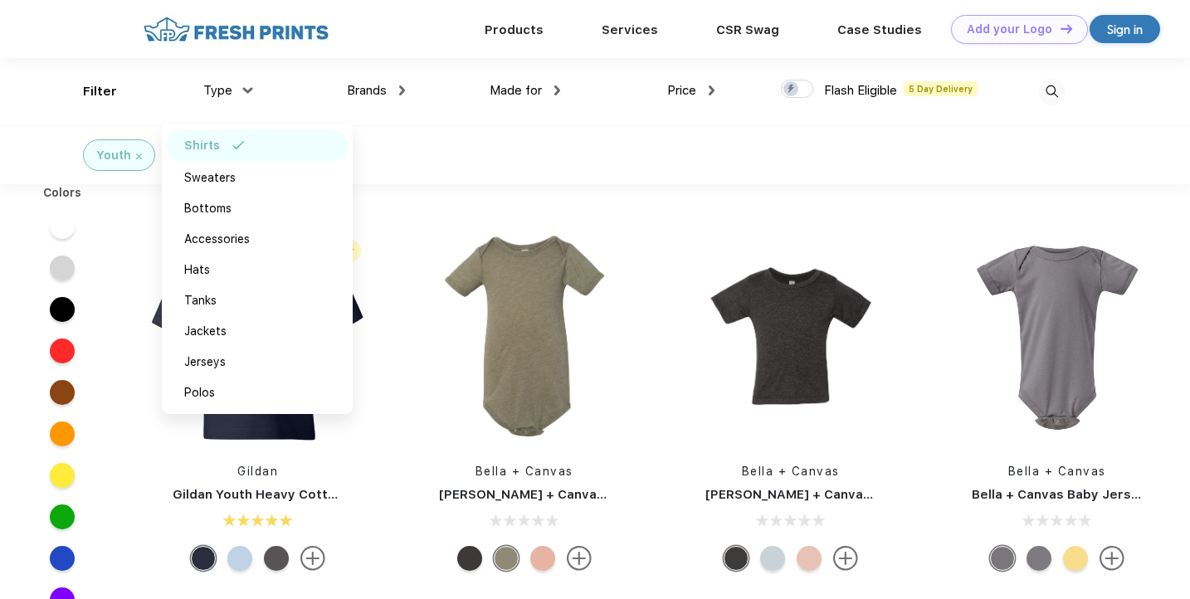
click at [548, 176] on div "Youth Shirts" at bounding box center [595, 154] width 1190 height 59
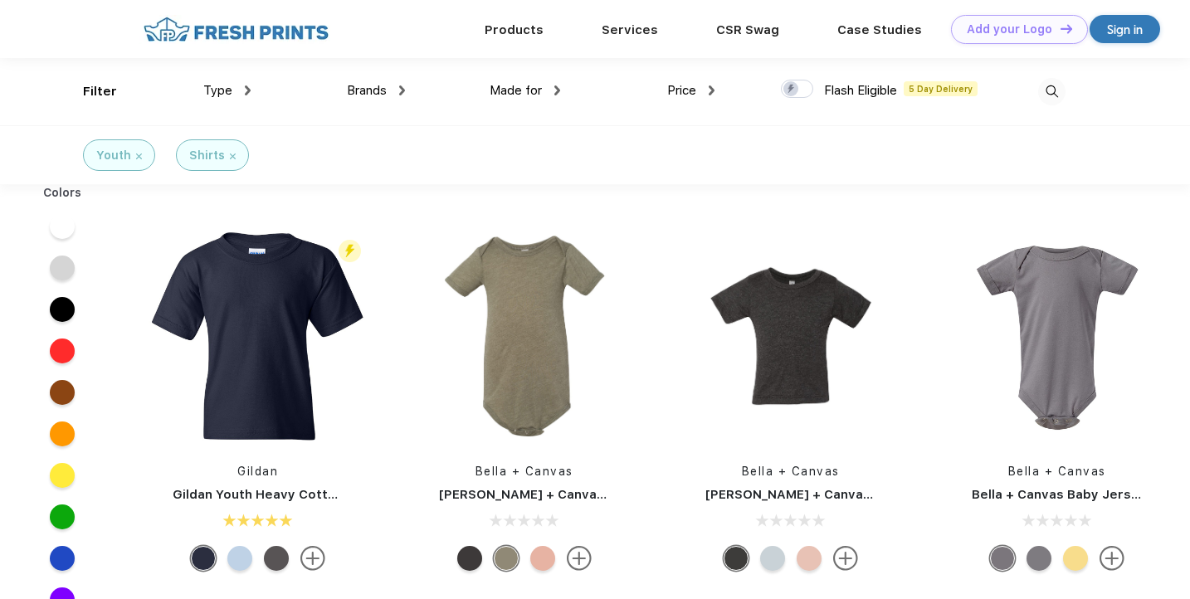
click at [346, 51] on div "Products Services Printing Fulfillment CSR Swag BIPOC-Owned Brands Women-Owned …" at bounding box center [613, 29] width 952 height 58
click at [272, 32] on img at bounding box center [236, 29] width 195 height 29
